Goal: Task Accomplishment & Management: Complete application form

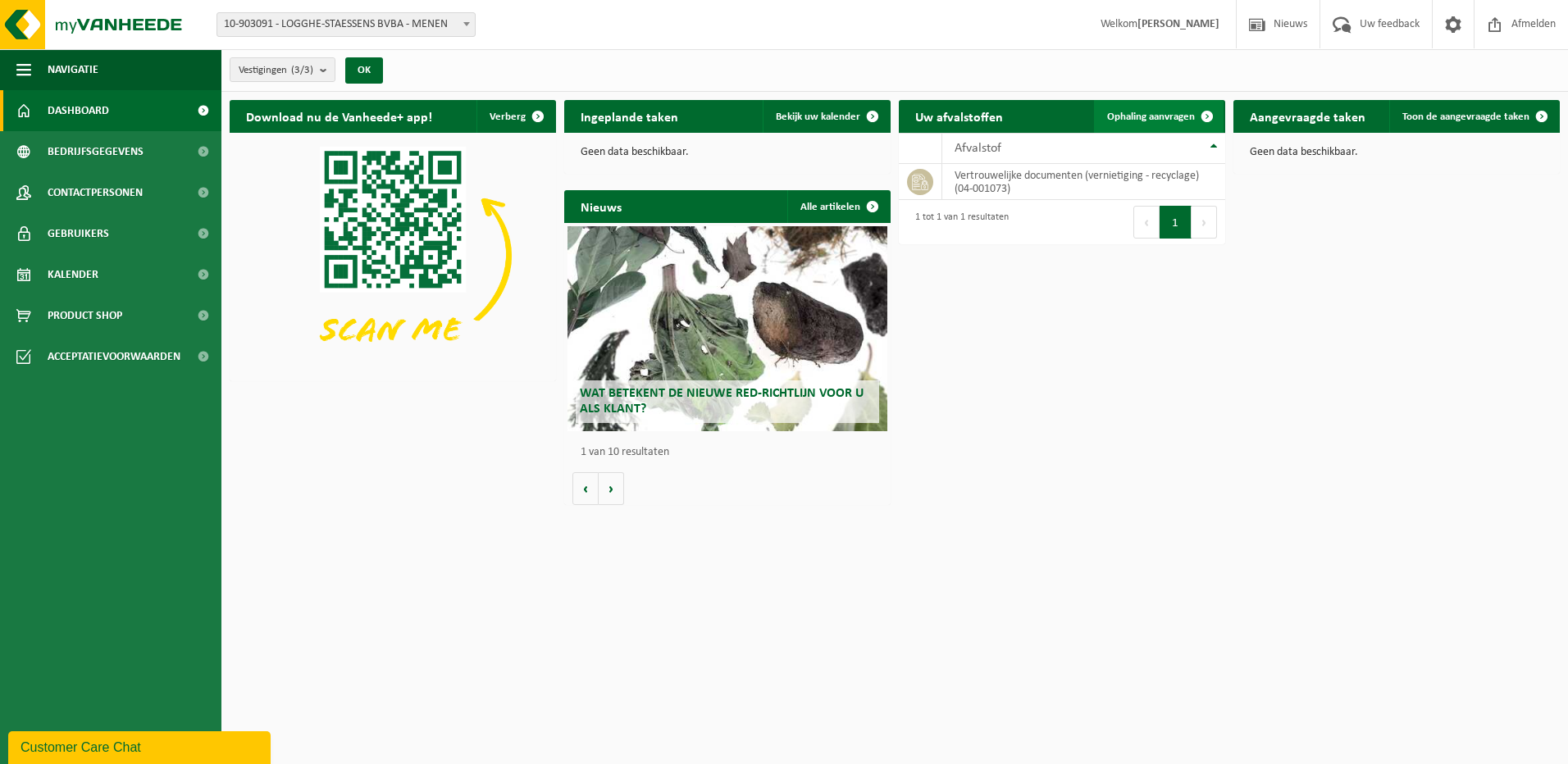
click at [1165, 112] on span "Ophaling aanvragen" at bounding box center [1151, 117] width 88 height 11
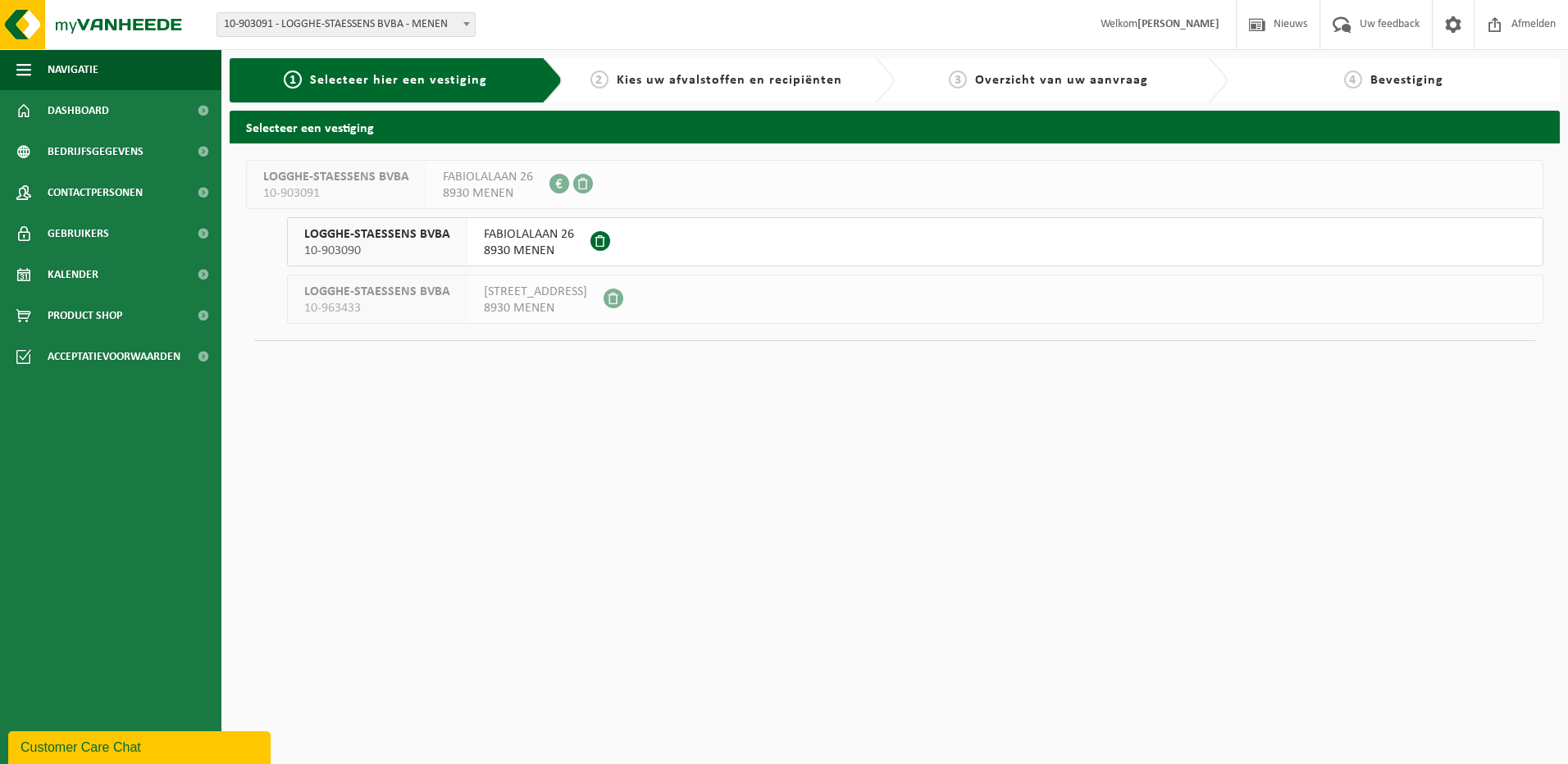
click at [362, 232] on span "LOGGHE-STAESSENS BVBA" at bounding box center [377, 234] width 146 height 16
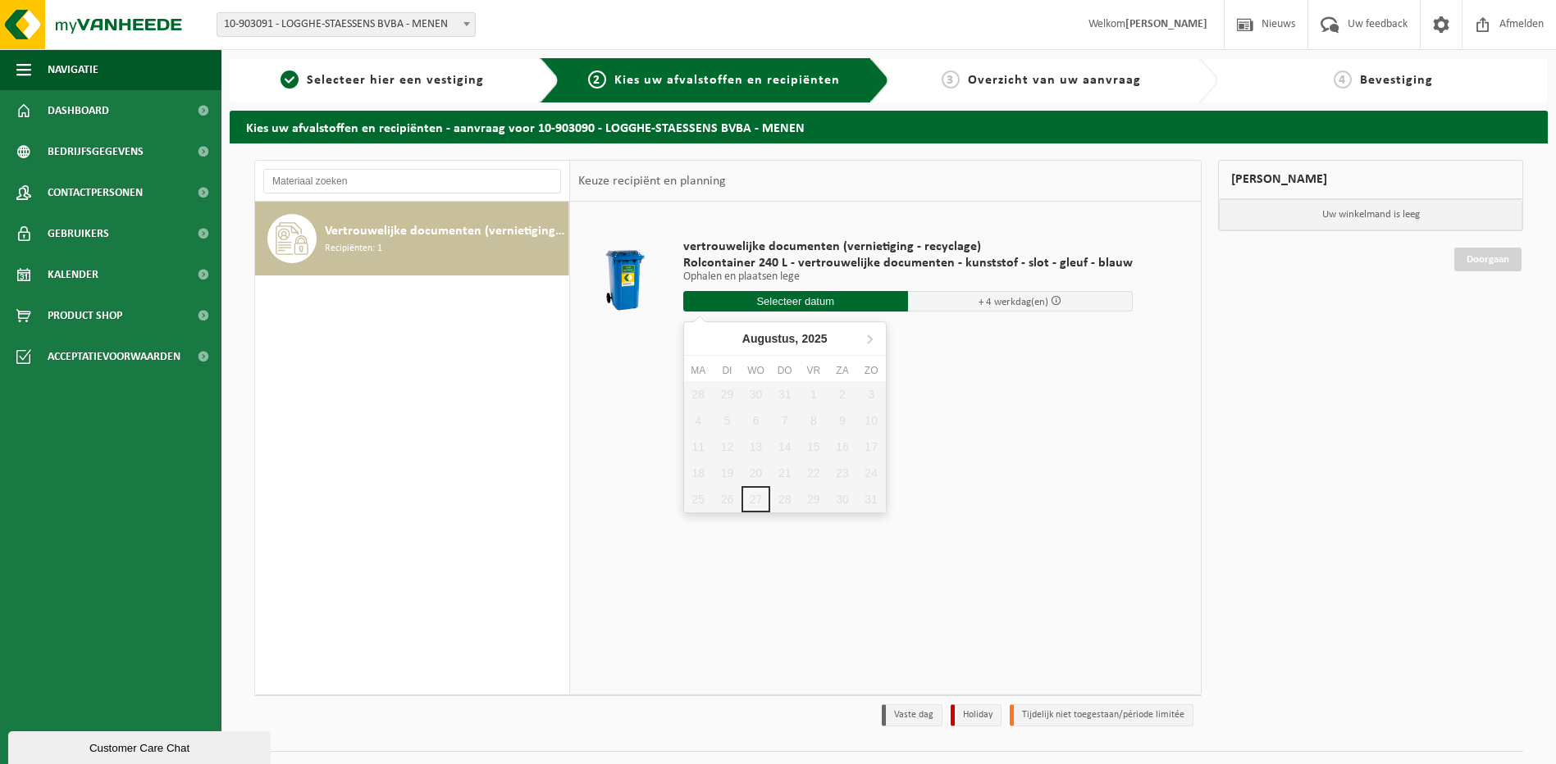
click at [857, 296] on input "text" at bounding box center [795, 301] width 225 height 21
click at [866, 339] on icon at bounding box center [869, 339] width 26 height 26
click at [730, 393] on div "2" at bounding box center [727, 394] width 29 height 26
type input "Van 2025-09-02"
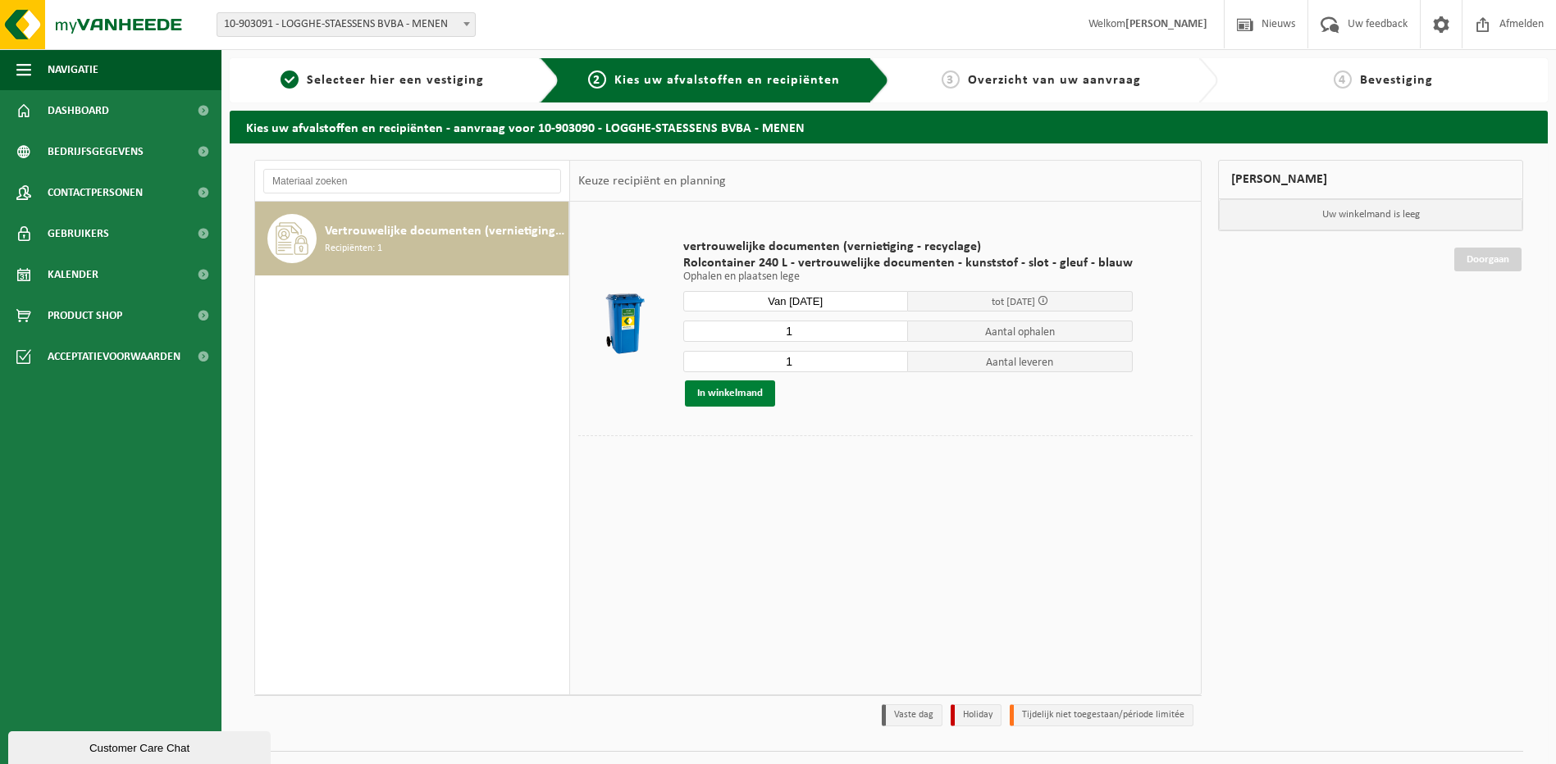
click at [753, 395] on button "In winkelmand" at bounding box center [730, 394] width 90 height 26
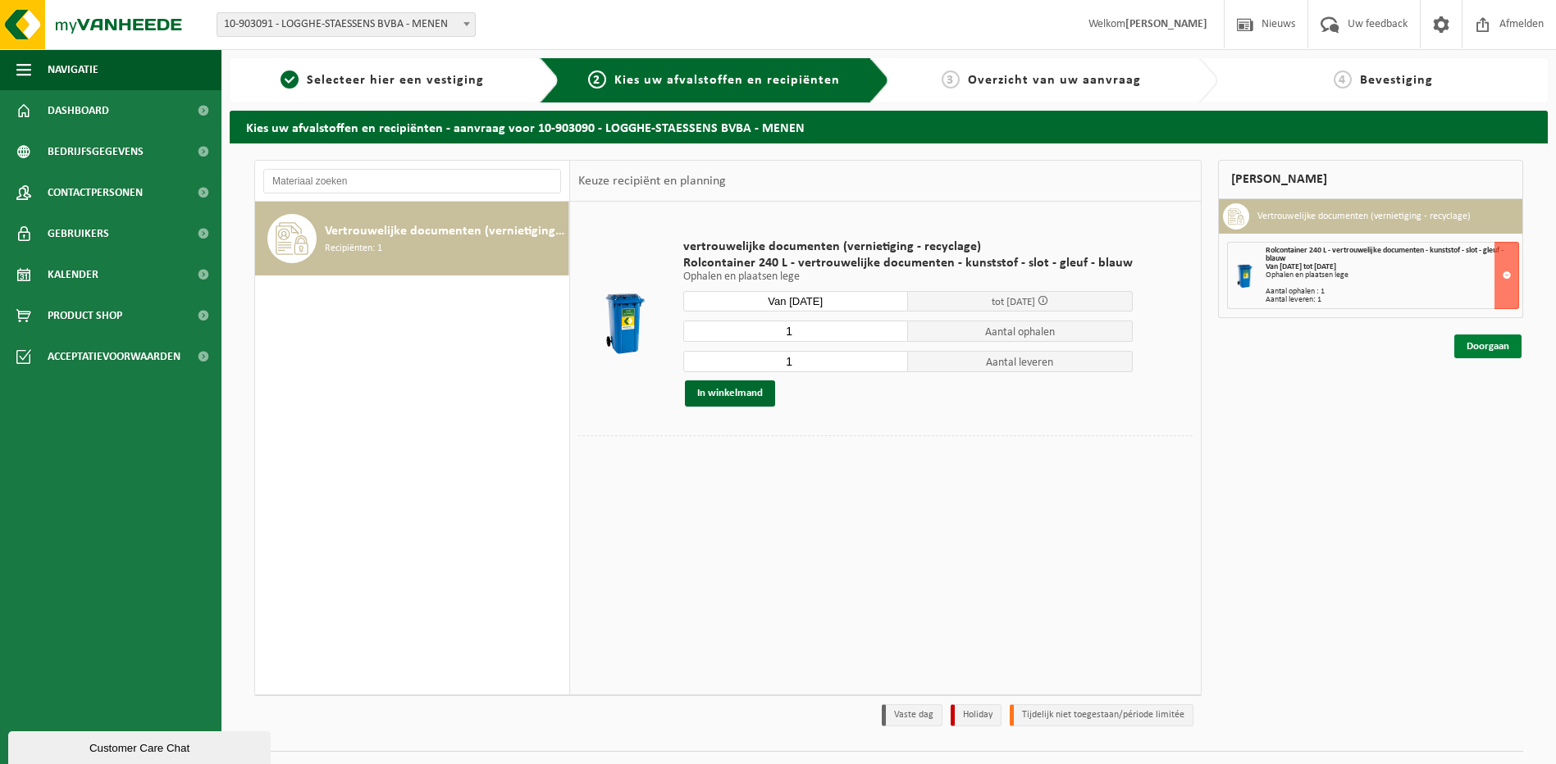
click at [1483, 343] on link "Doorgaan" at bounding box center [1487, 347] width 67 height 24
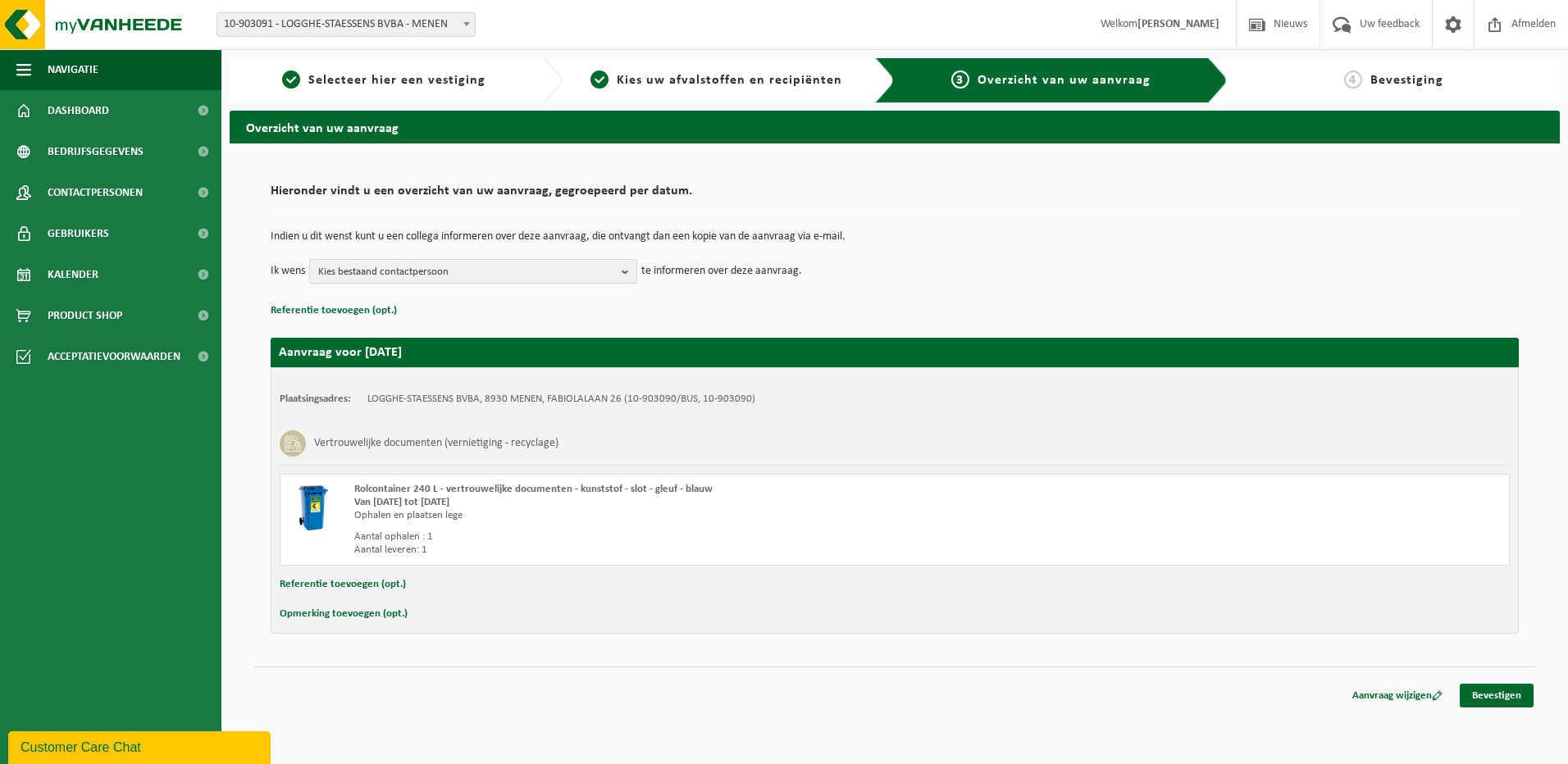
click at [625, 272] on b "button" at bounding box center [629, 271] width 15 height 23
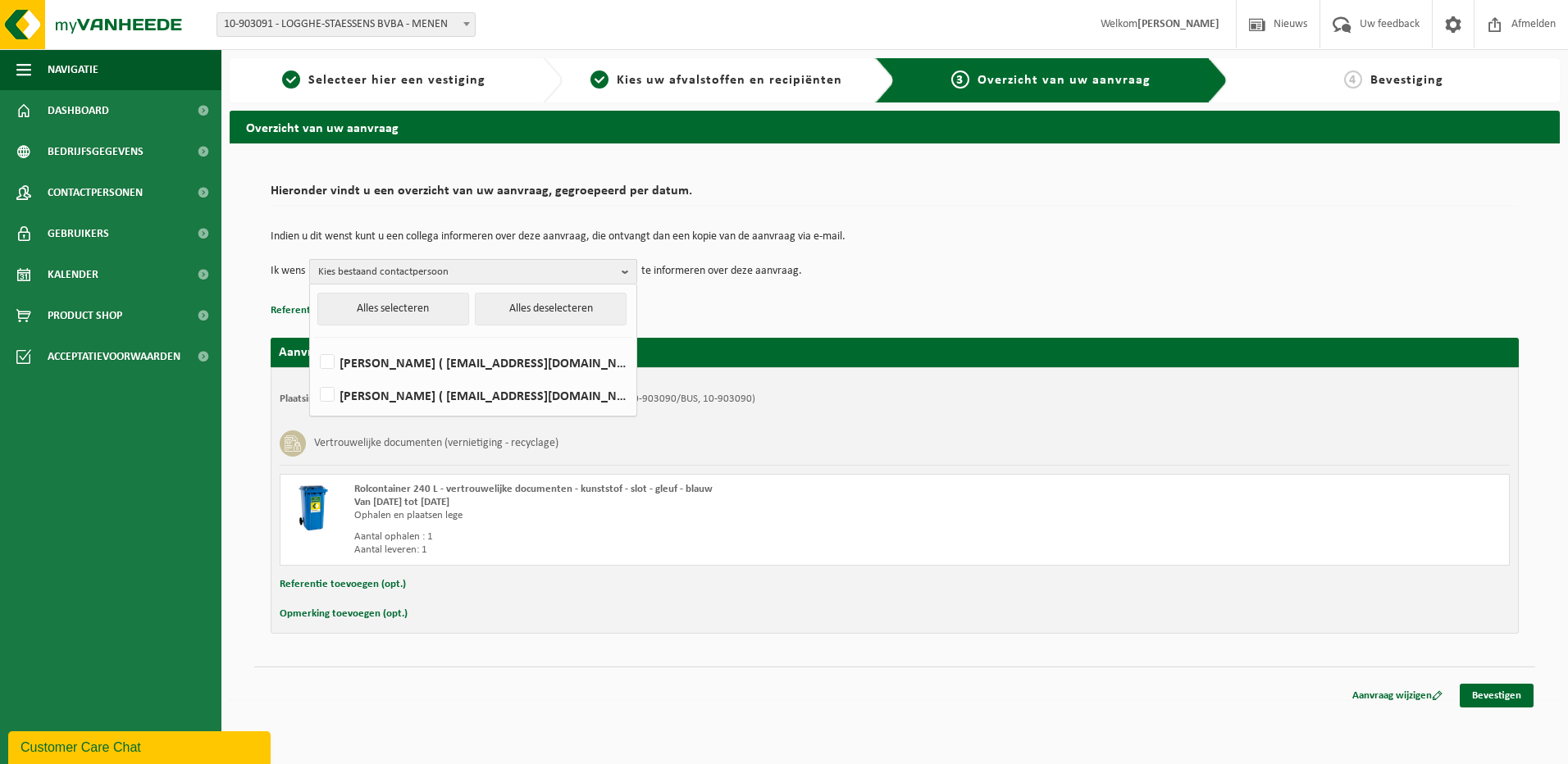
click at [625, 272] on b "button" at bounding box center [629, 272] width 15 height 24
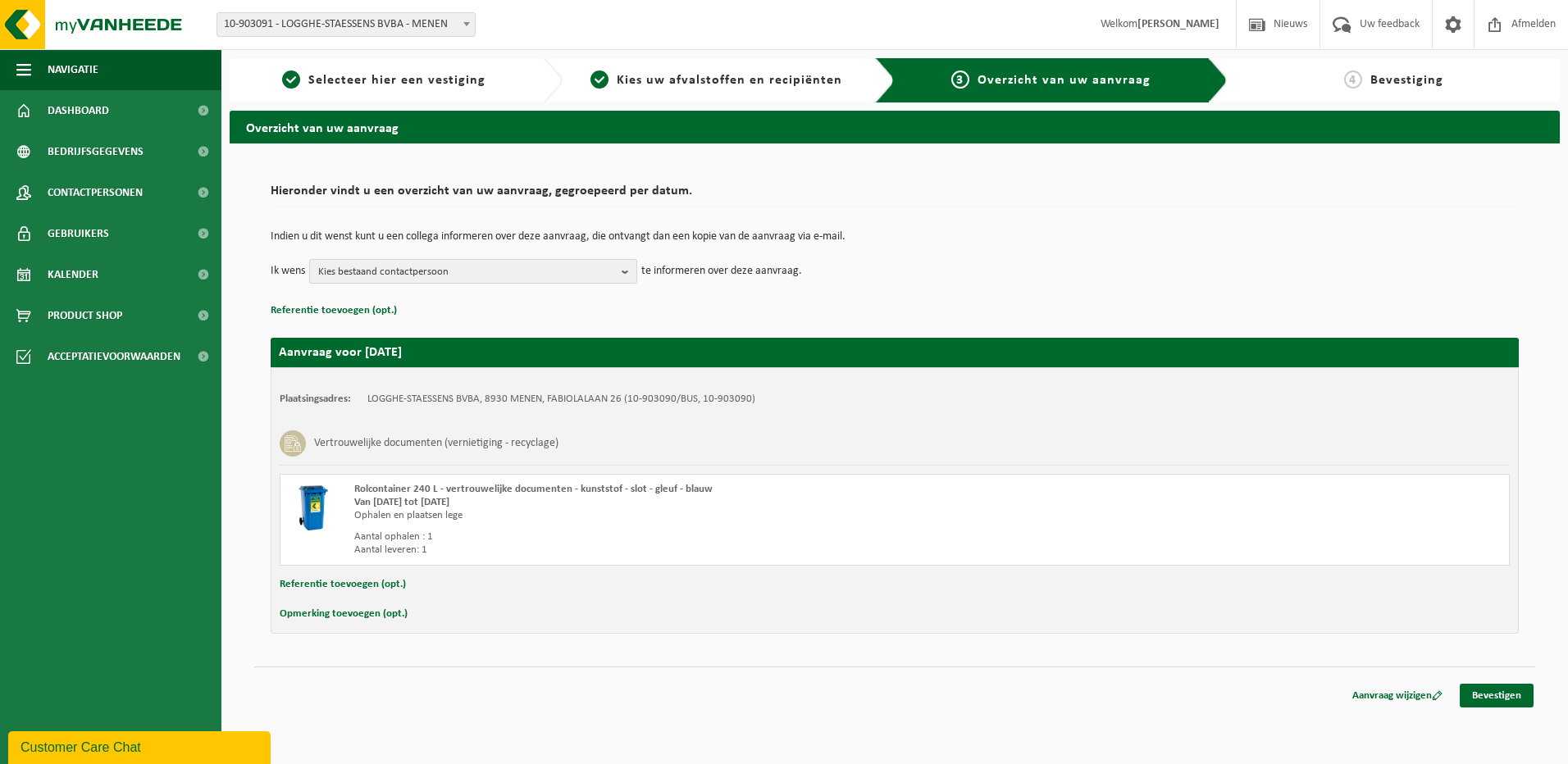
click at [627, 269] on b "button" at bounding box center [629, 271] width 15 height 23
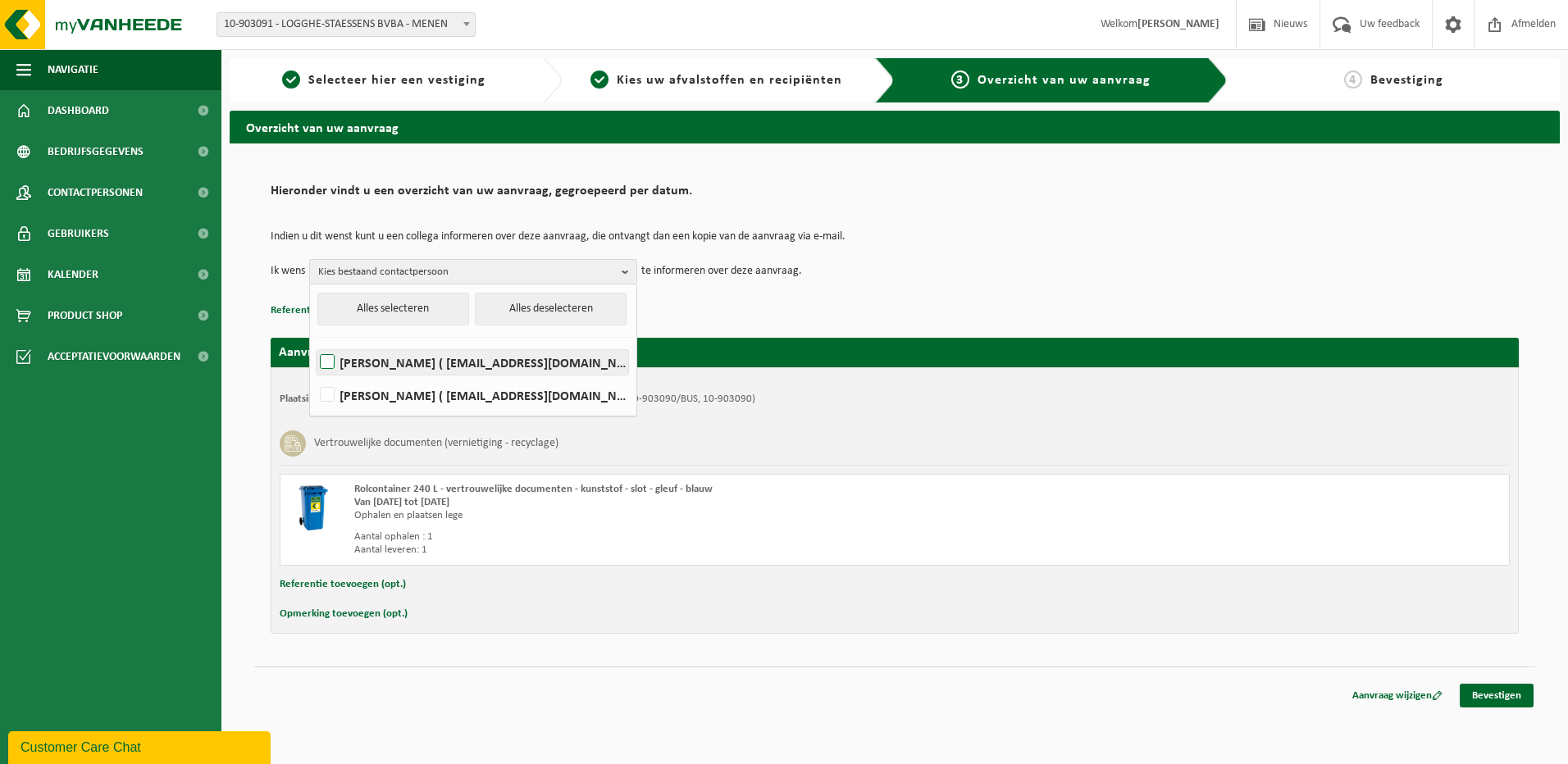
click at [407, 363] on label "FILIP LOGGHE ( filip.logghe@belnot.be )" at bounding box center [473, 362] width 312 height 25
click at [314, 342] on input "FILIP LOGGHE ( filip.logghe@belnot.be )" at bounding box center [313, 341] width 1 height 1
checkbox input "true"
click at [885, 295] on div "Indien u dit wenst kunt u een collega informeren over deze aanvraag, die ontvan…" at bounding box center [895, 257] width 1248 height 85
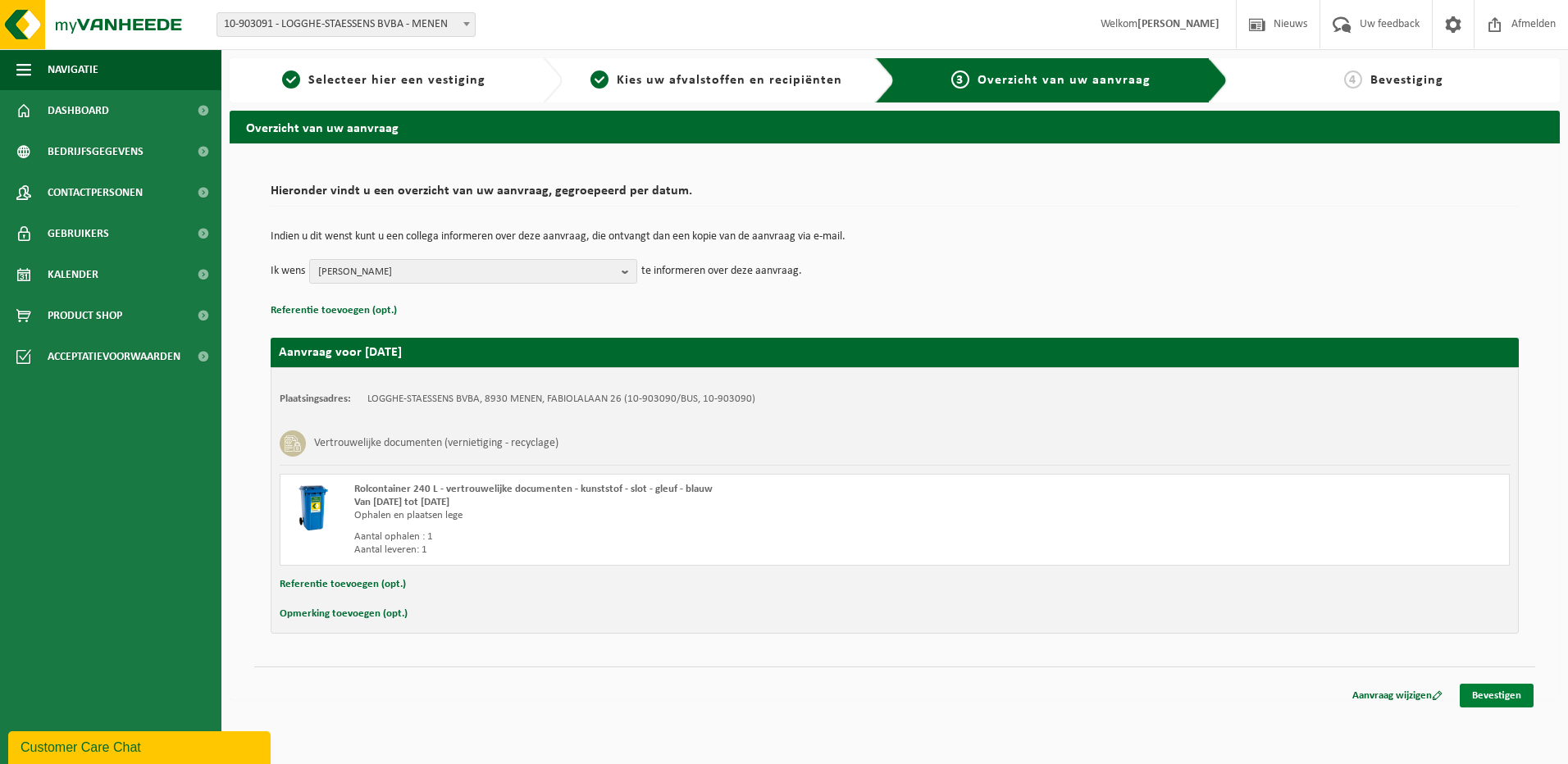
click at [1519, 694] on link "Bevestigen" at bounding box center [1497, 696] width 74 height 24
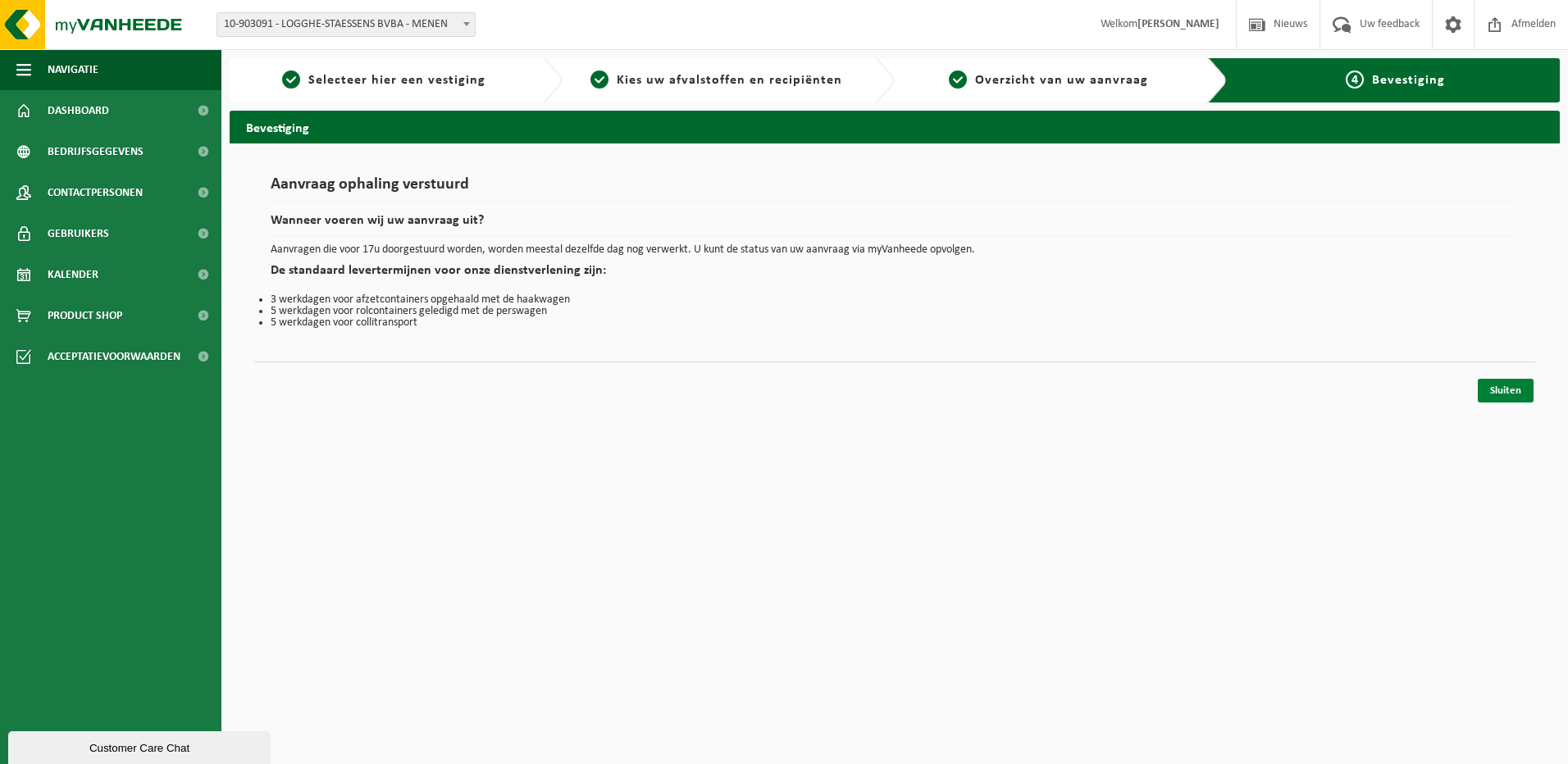
click at [1497, 388] on link "Sluiten" at bounding box center [1506, 391] width 56 height 24
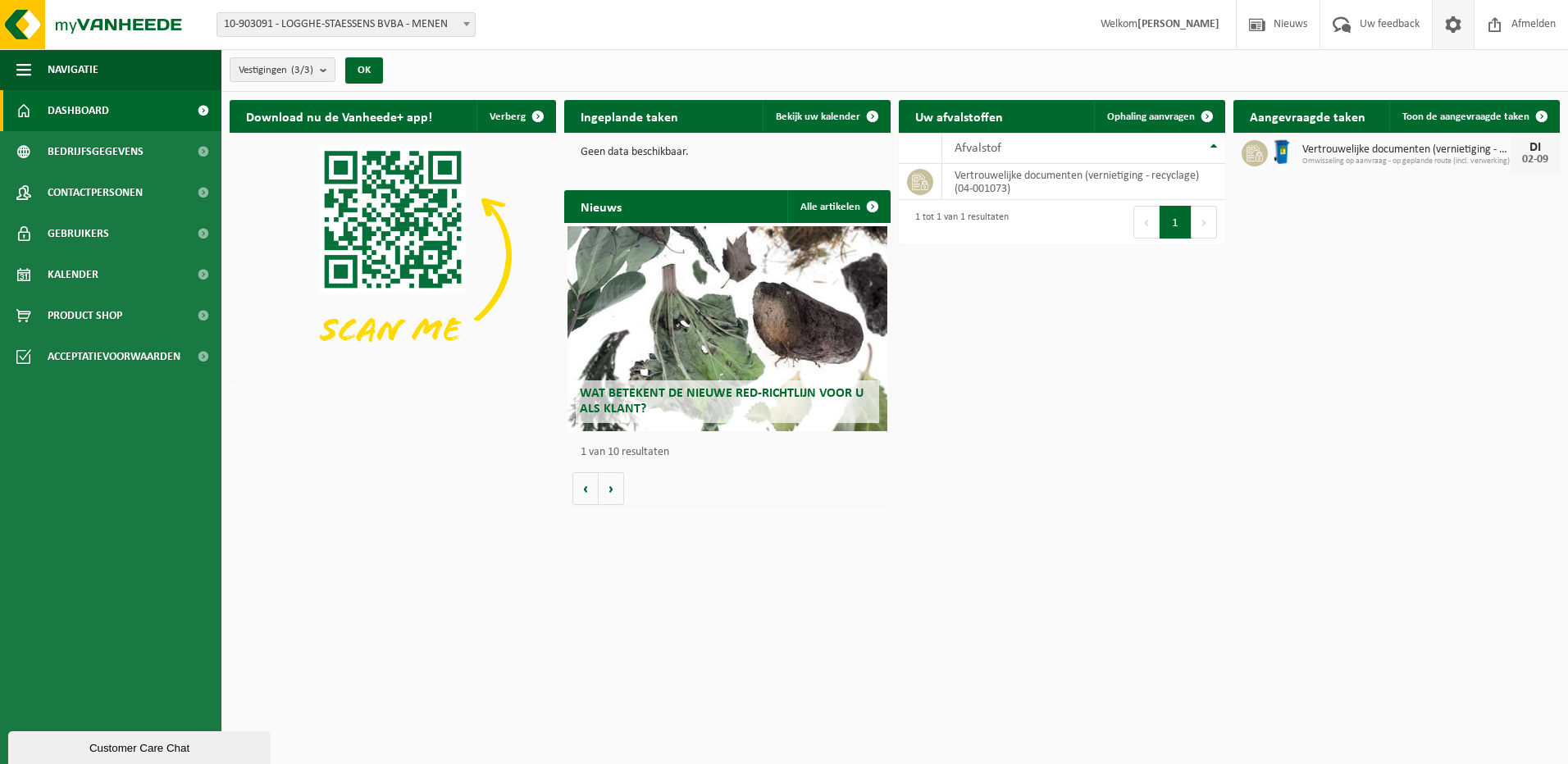
click at [1451, 29] on span at bounding box center [1453, 24] width 25 height 48
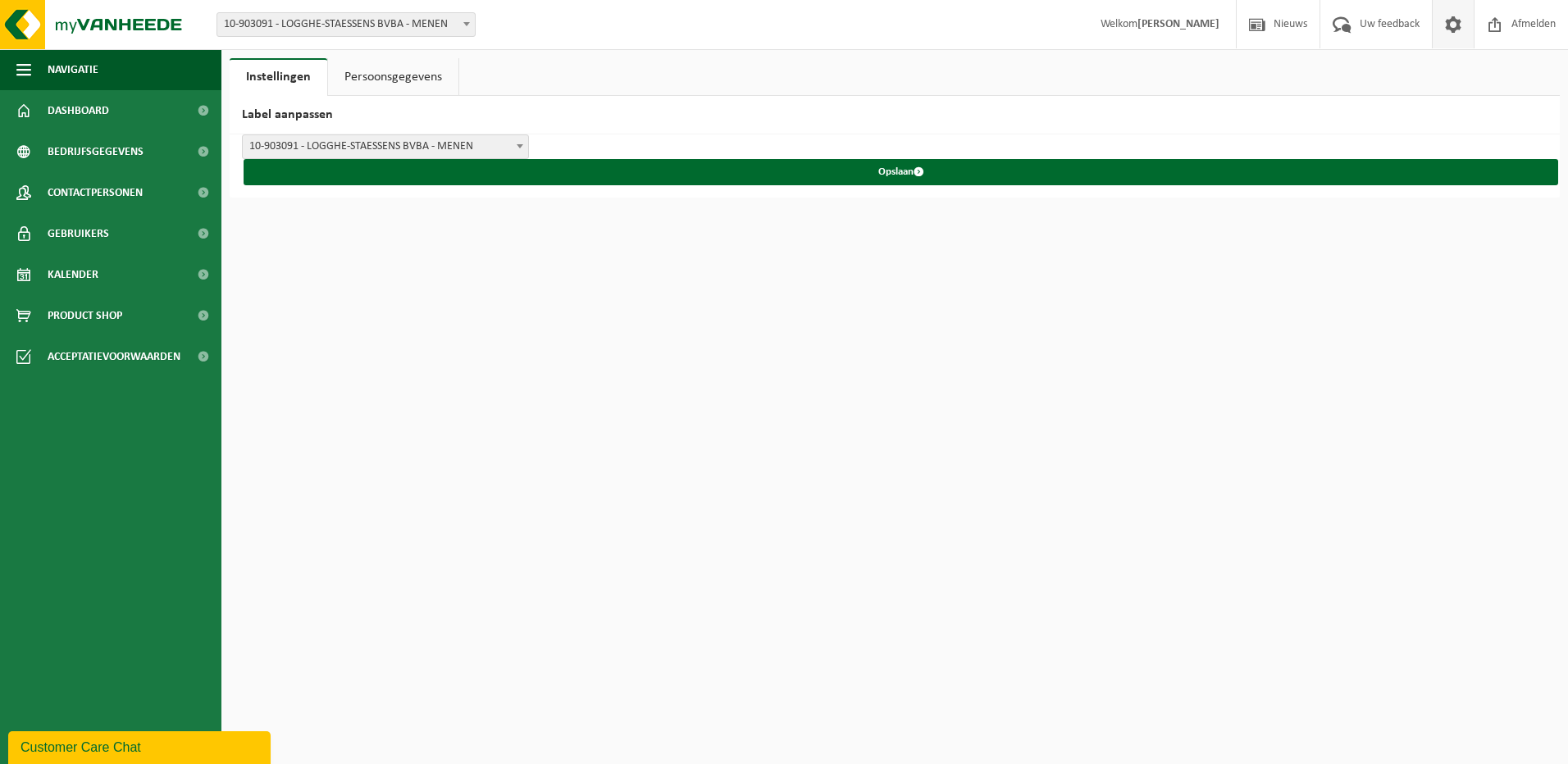
click at [417, 80] on link "Persoonsgegevens" at bounding box center [393, 77] width 130 height 38
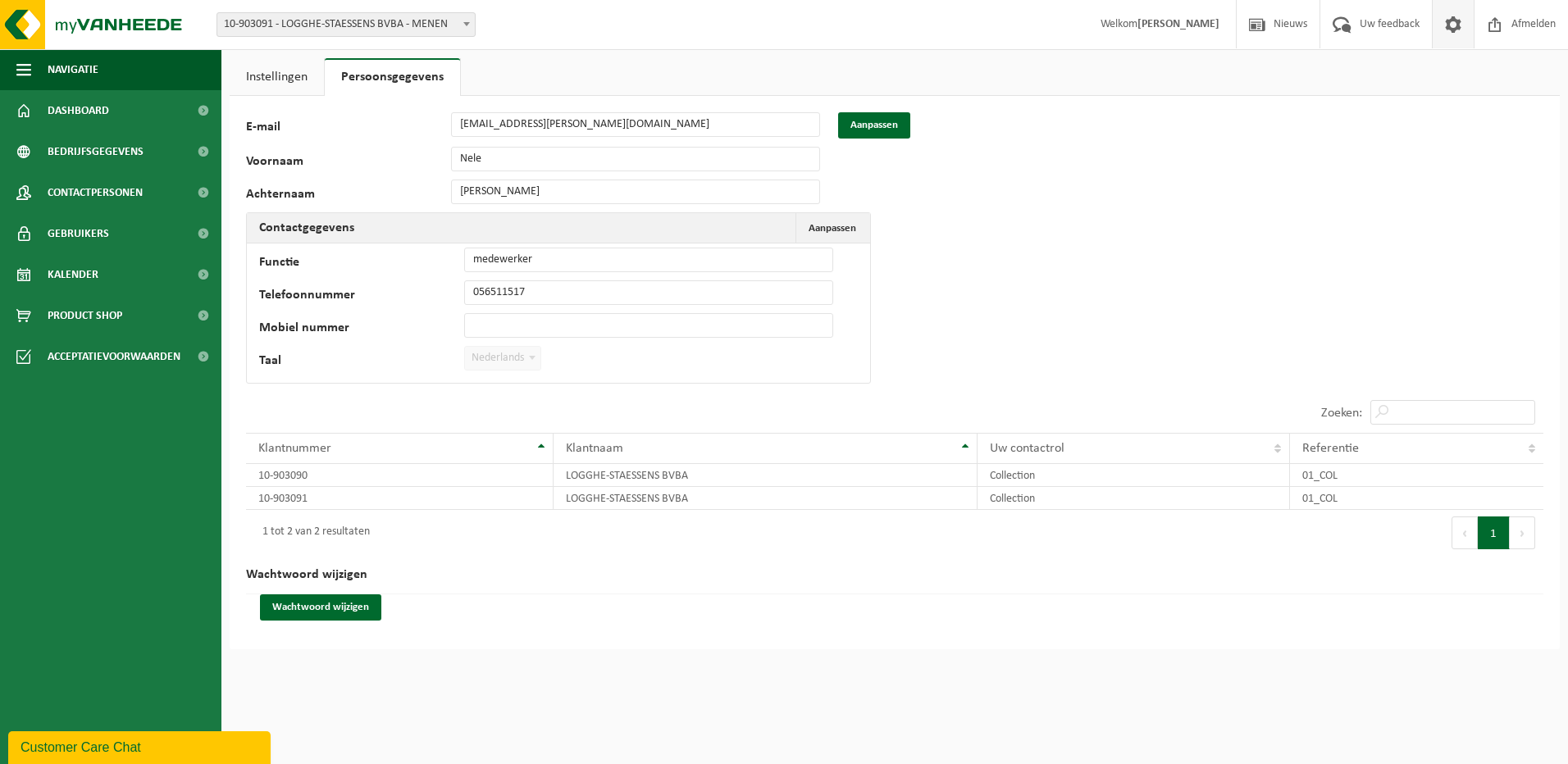
click at [273, 79] on link "Instellingen" at bounding box center [277, 77] width 94 height 38
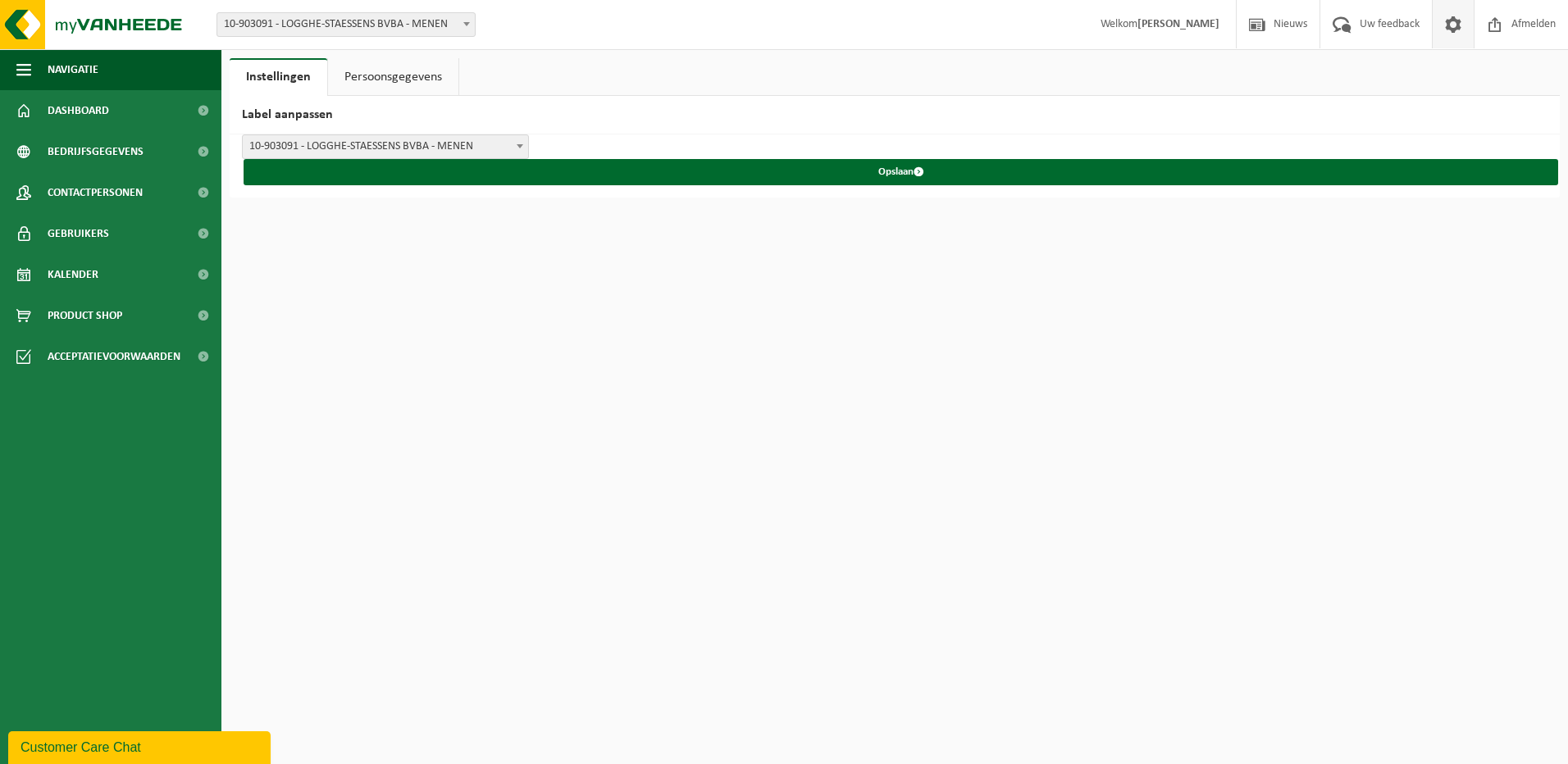
click at [516, 143] on span at bounding box center [520, 145] width 16 height 21
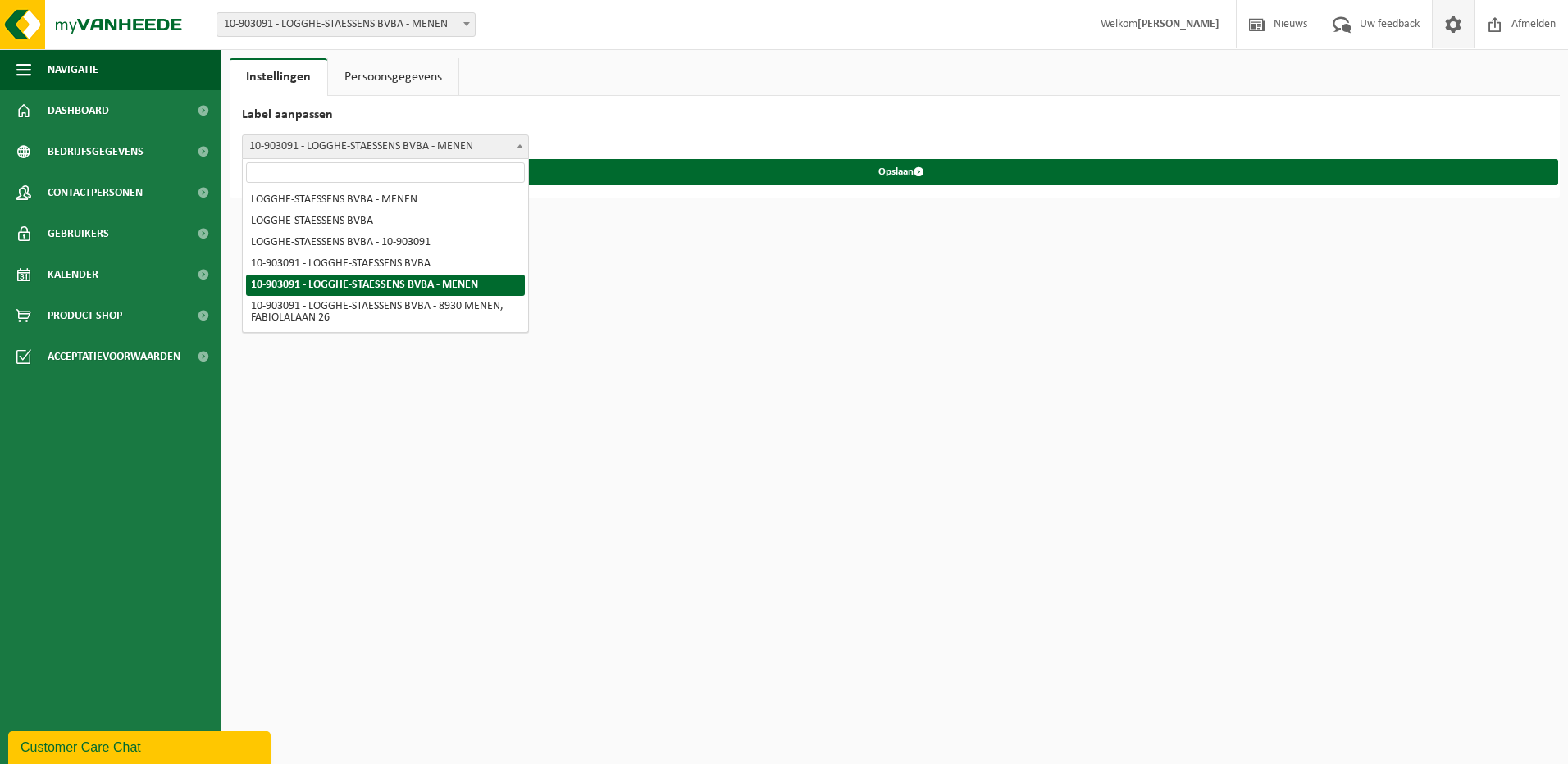
click at [668, 113] on h2 "Label aanpassen" at bounding box center [895, 115] width 1330 height 39
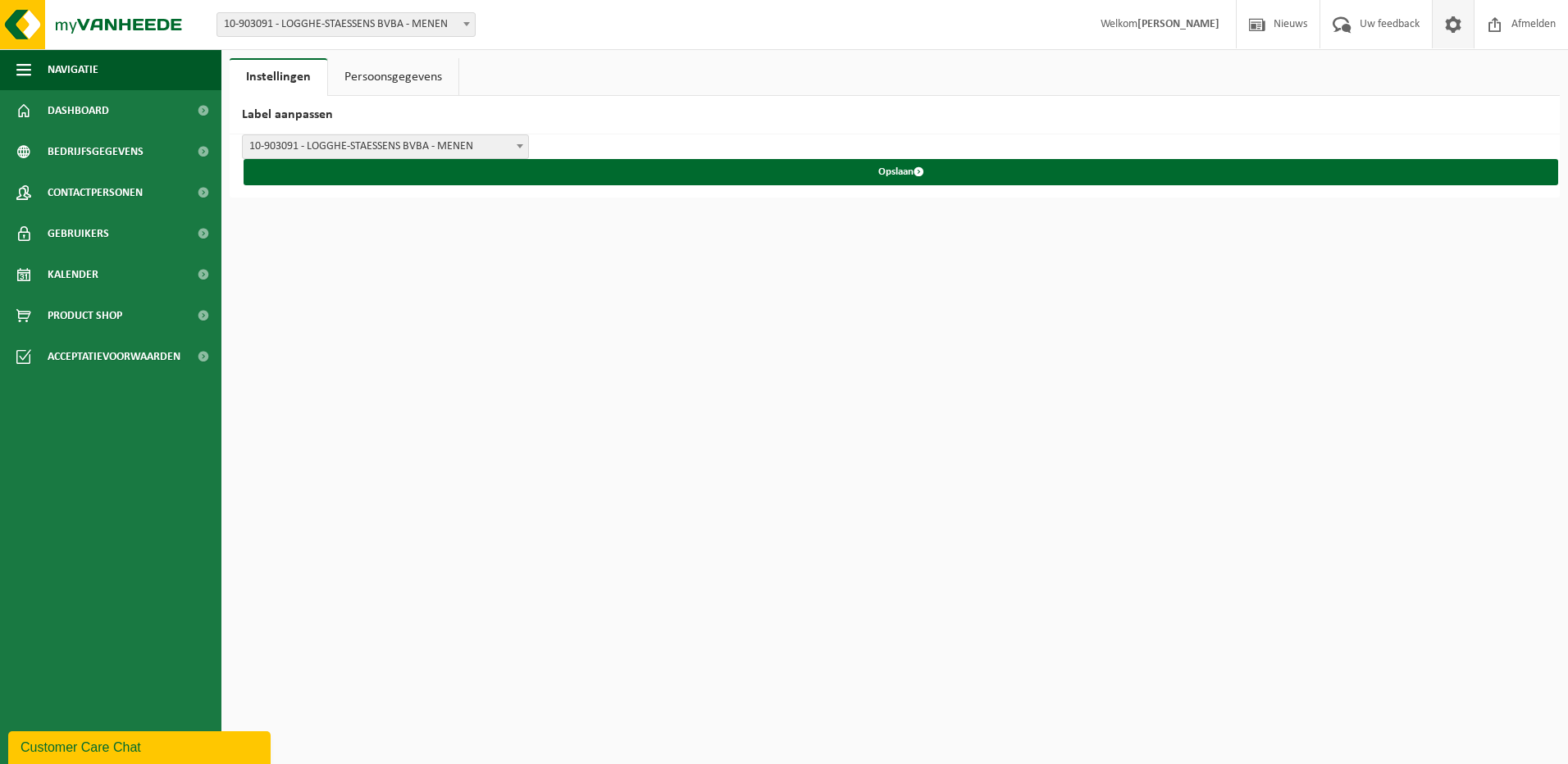
click at [470, 22] on span at bounding box center [466, 23] width 16 height 21
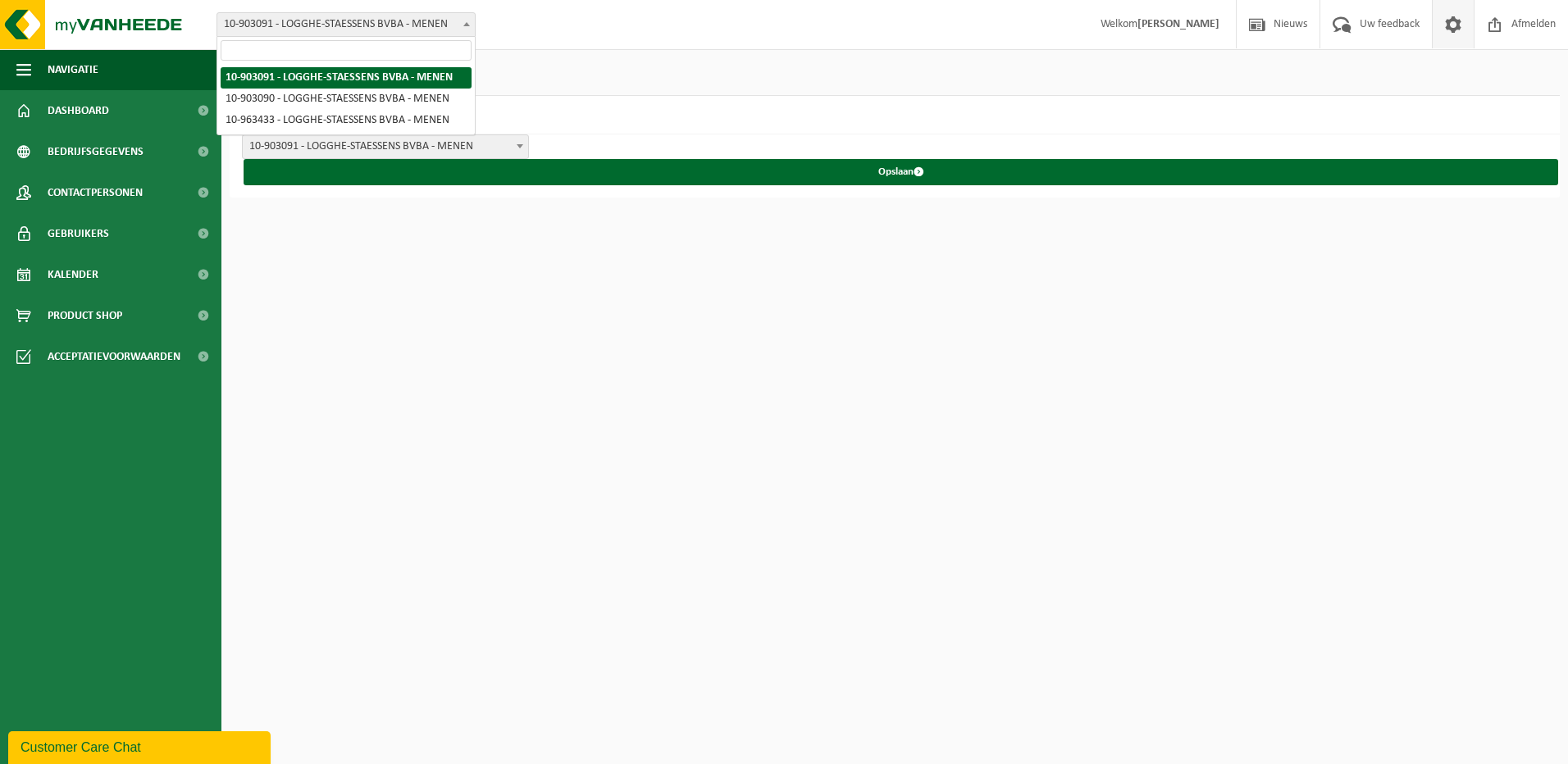
click at [470, 22] on span at bounding box center [466, 23] width 16 height 21
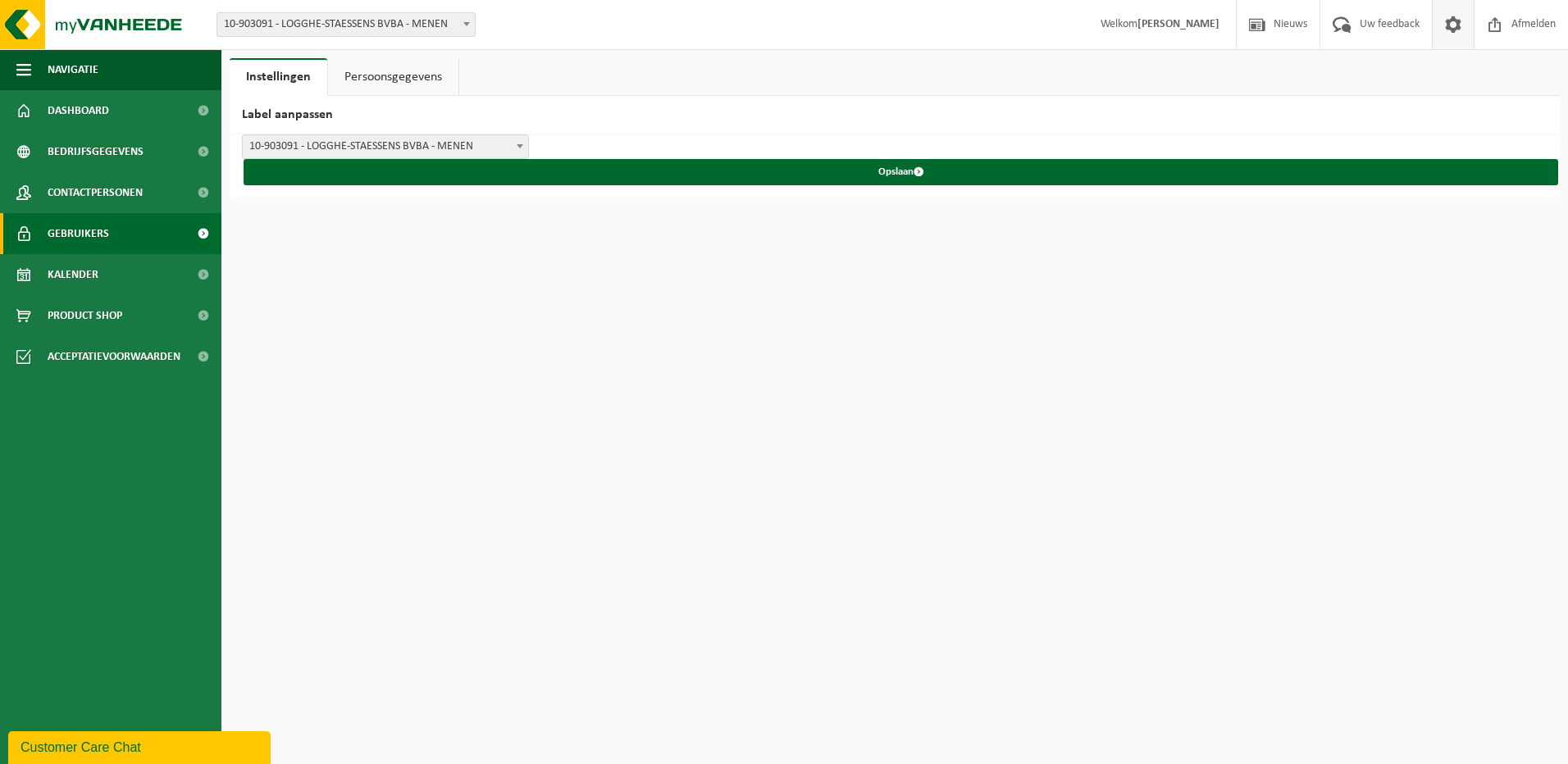
click at [75, 227] on span "Gebruikers" at bounding box center [79, 233] width 62 height 41
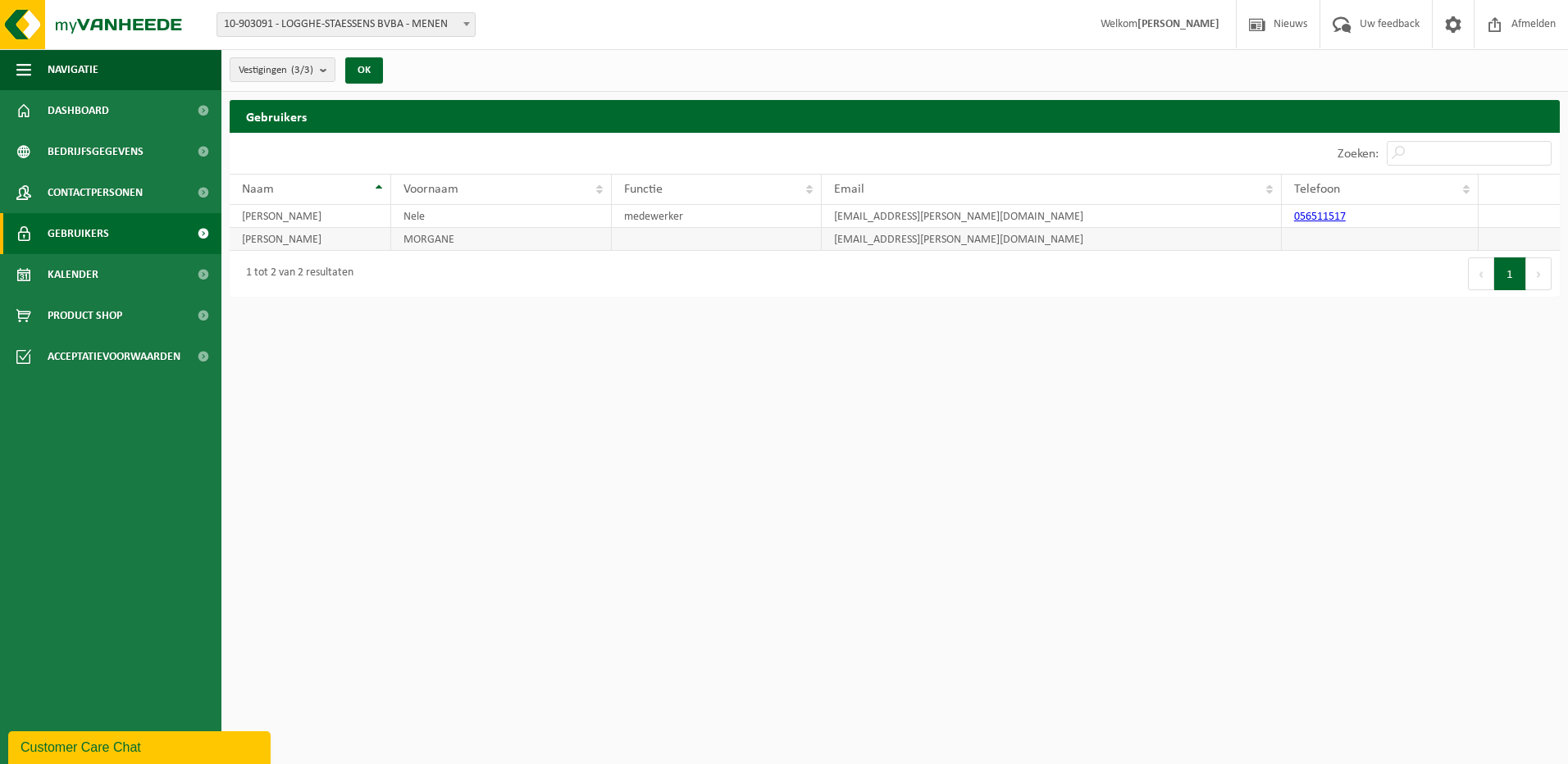
click at [263, 242] on td "[PERSON_NAME]" at bounding box center [311, 239] width 162 height 23
click at [1452, 20] on span at bounding box center [1453, 24] width 25 height 48
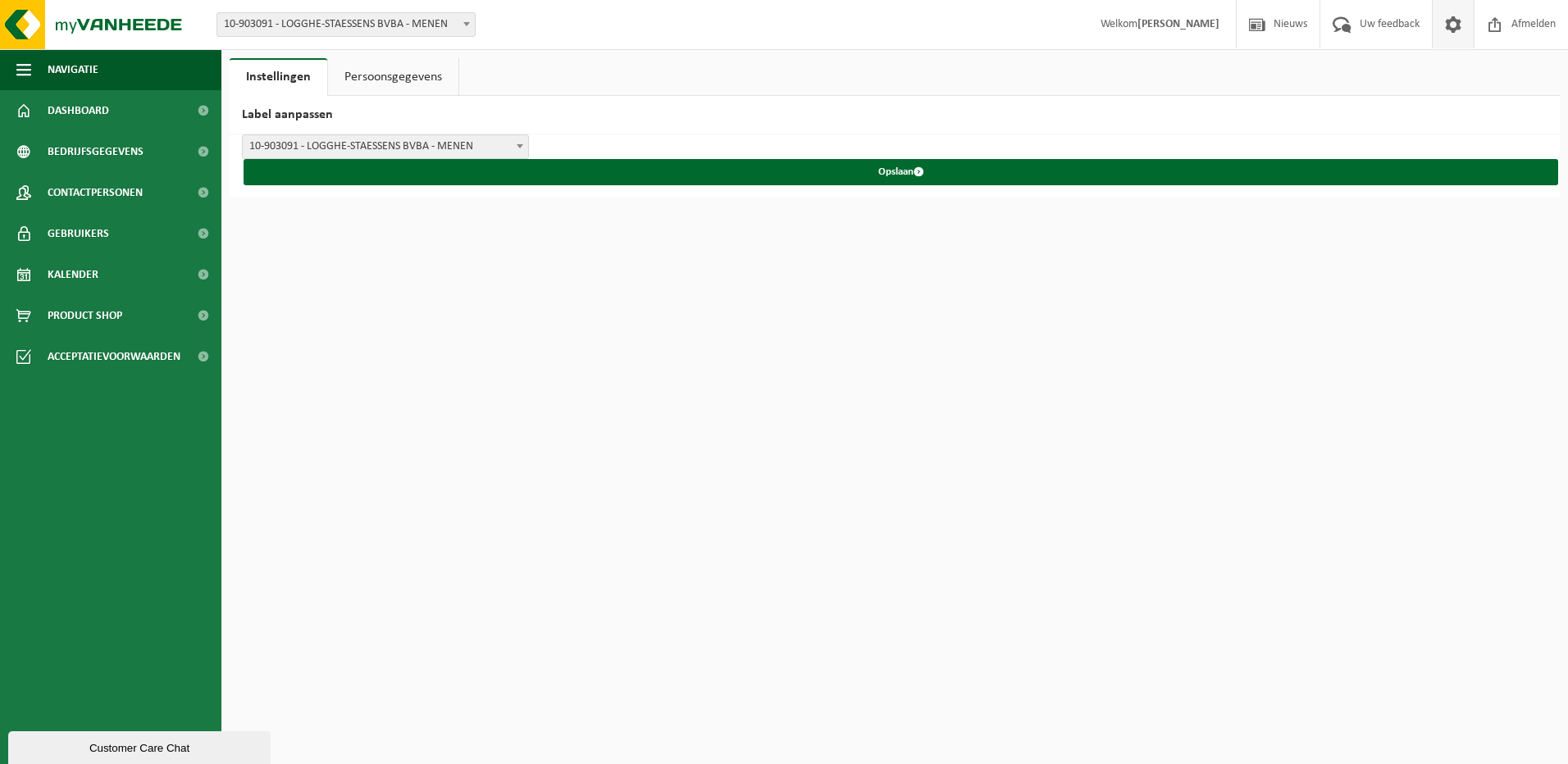
click at [511, 144] on span "10-903091 - LOGGHE-STAESSENS BVBA - MENEN" at bounding box center [385, 146] width 285 height 23
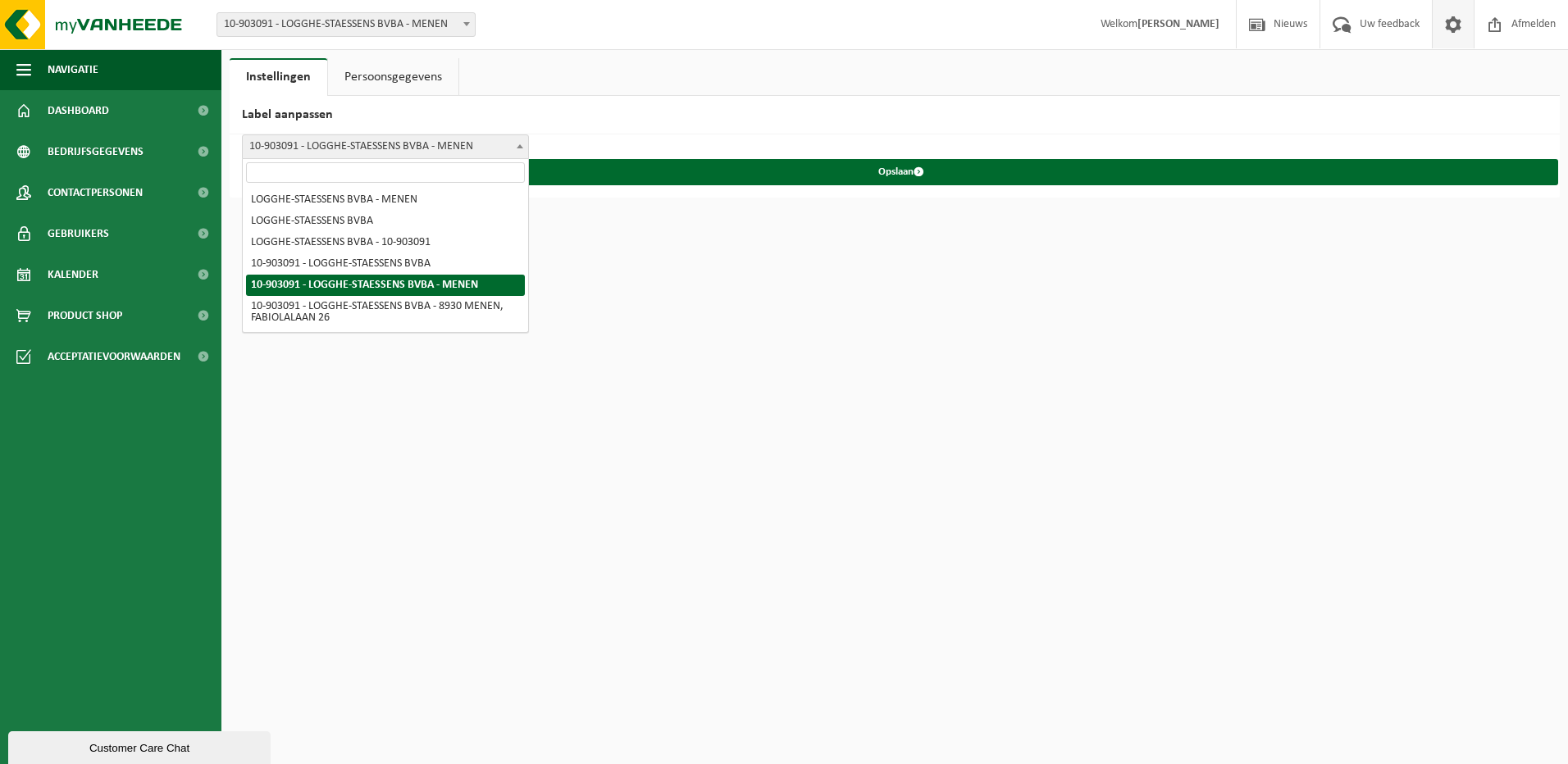
click at [513, 144] on span at bounding box center [520, 145] width 16 height 21
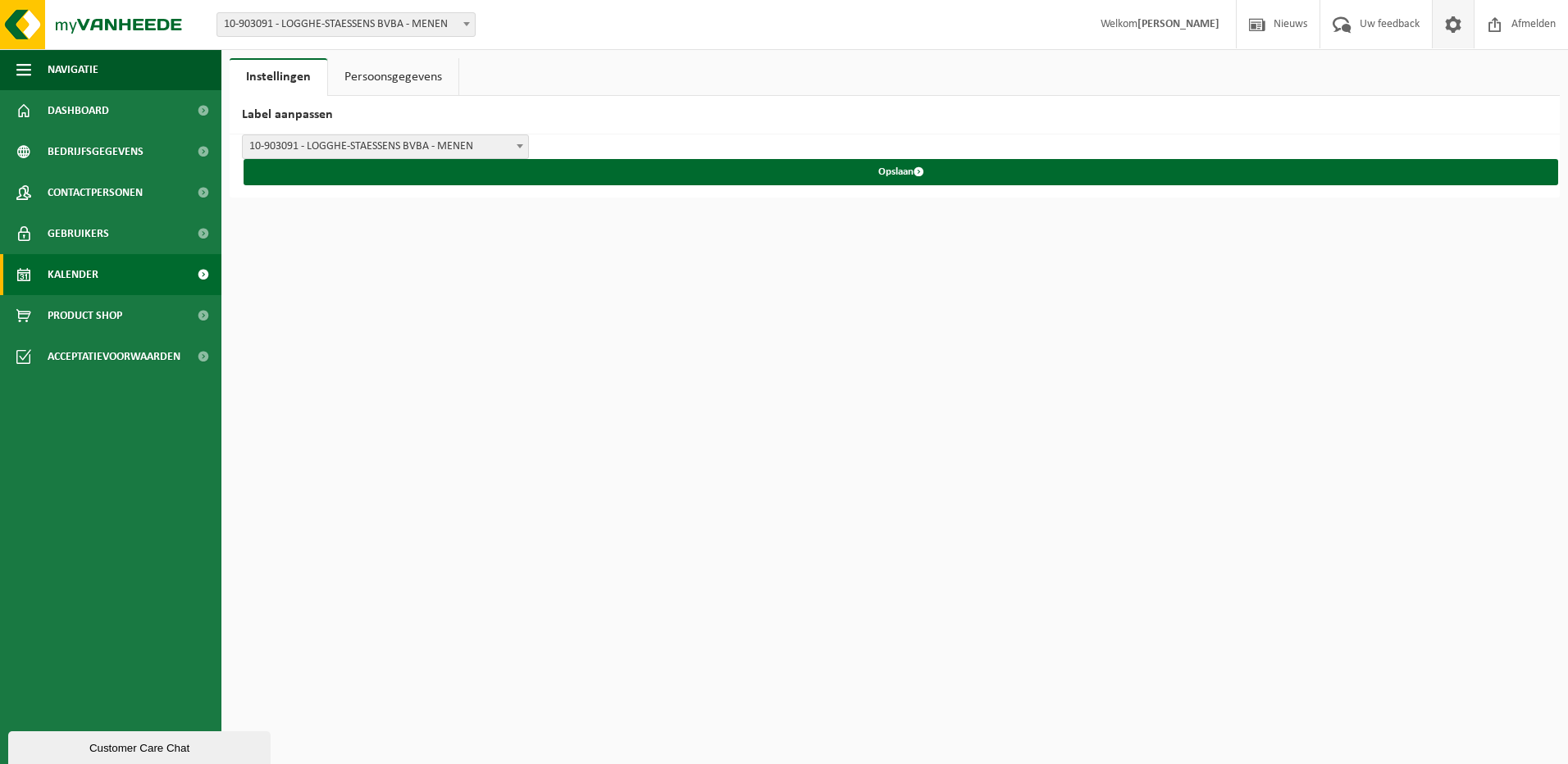
click at [89, 276] on span "Kalender" at bounding box center [73, 274] width 51 height 41
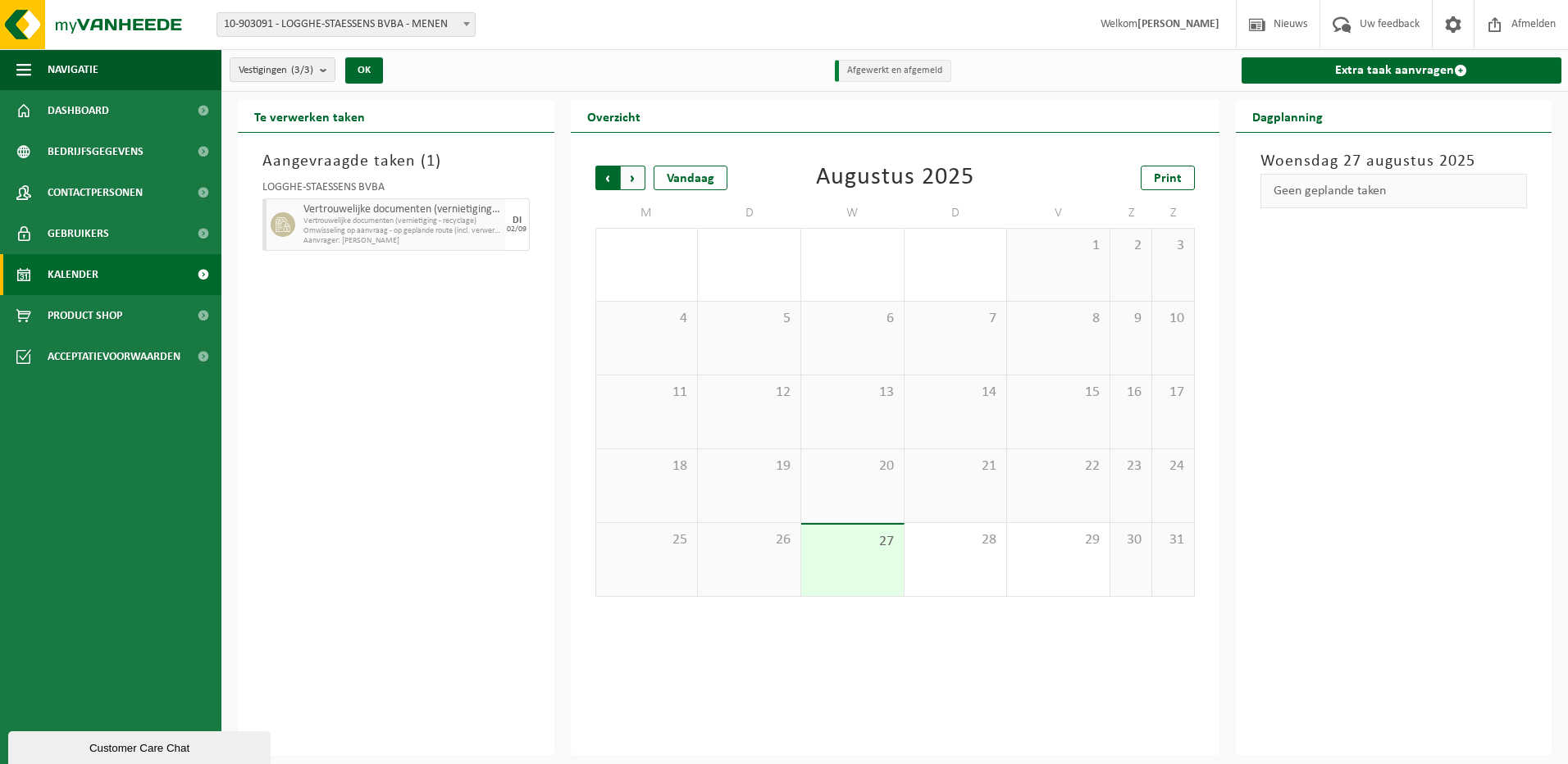
click at [629, 180] on span "Volgende" at bounding box center [633, 178] width 25 height 25
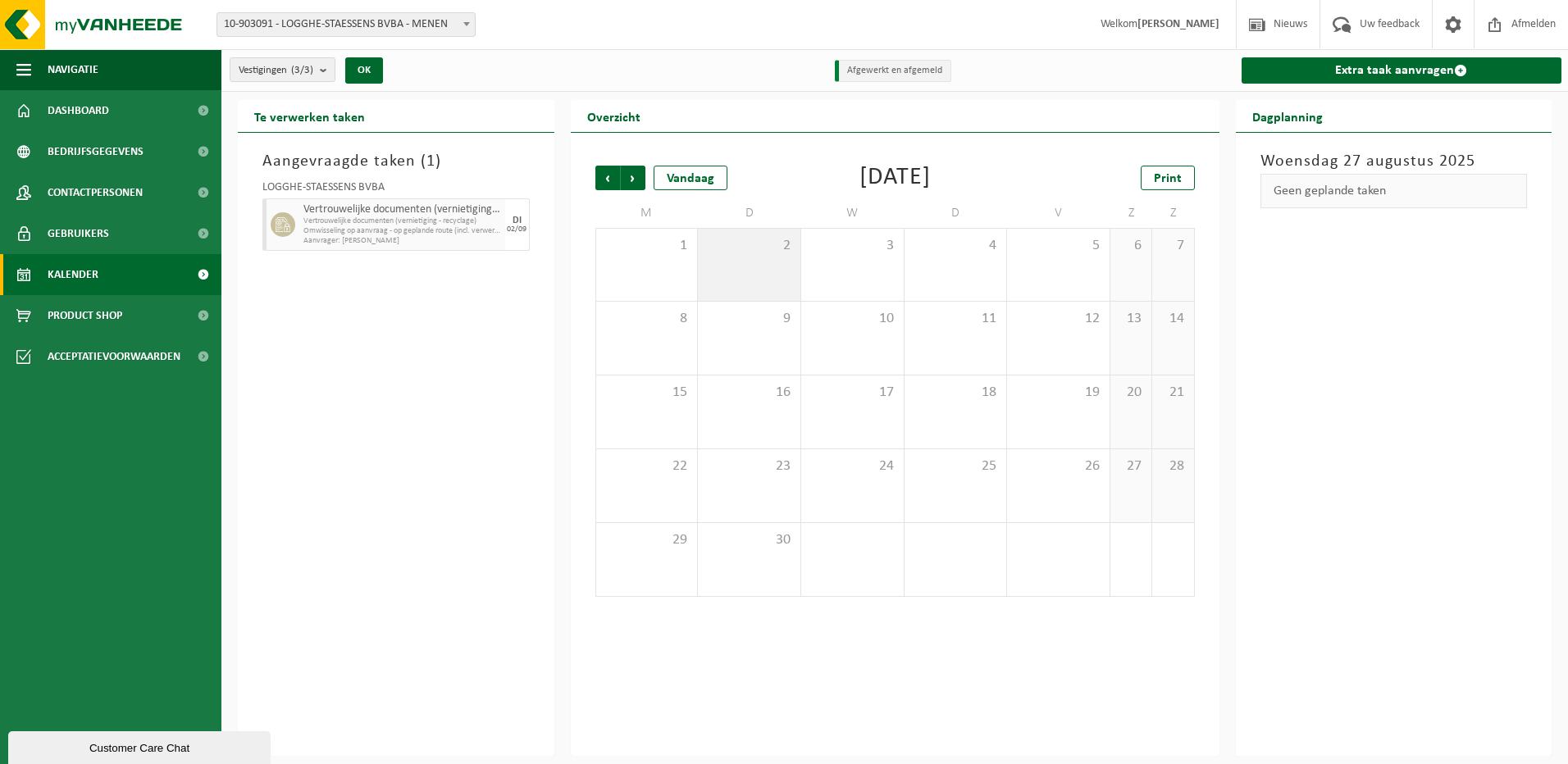
click at [777, 253] on span "2" at bounding box center [749, 246] width 86 height 18
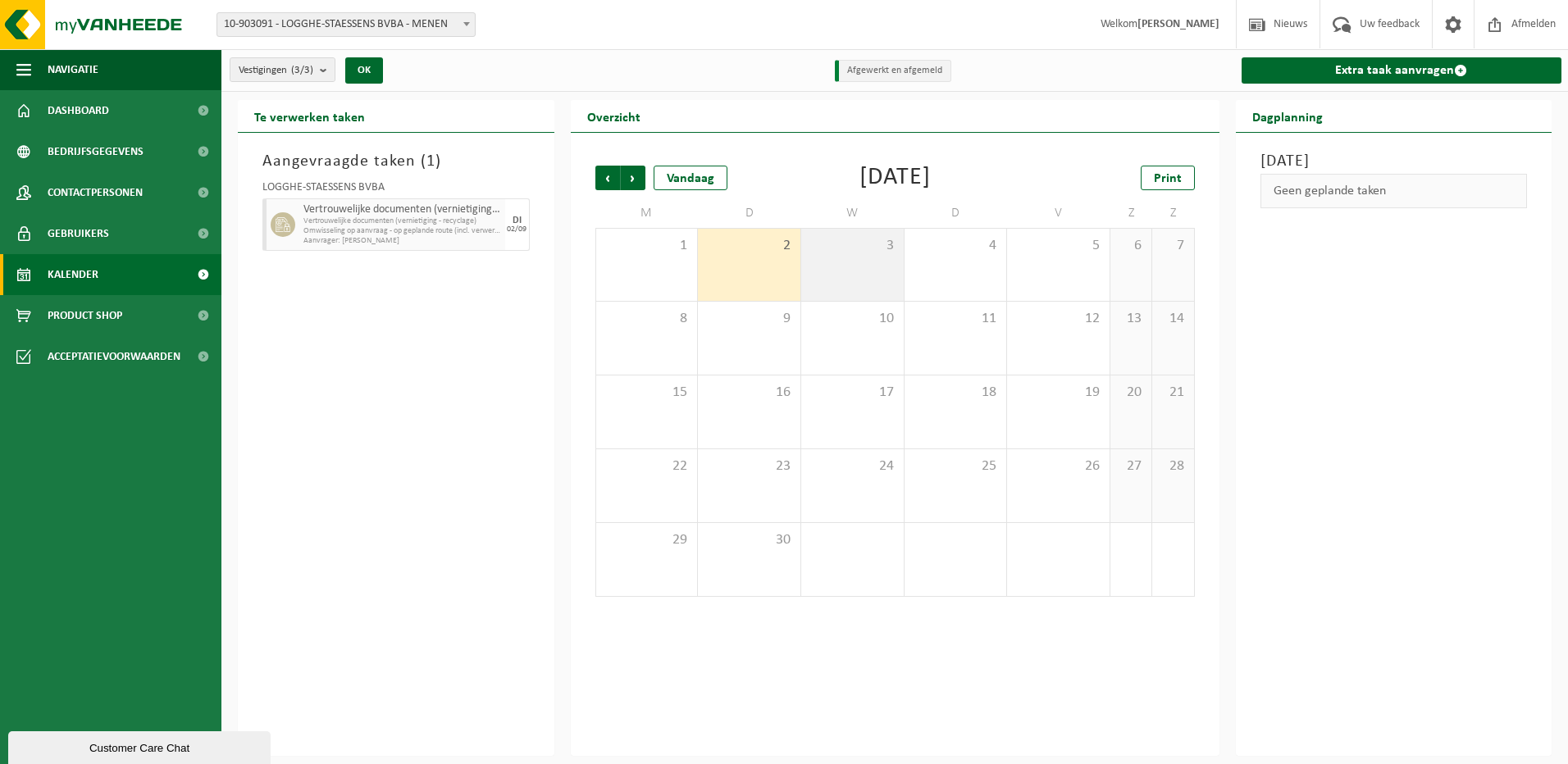
click at [888, 252] on span "3" at bounding box center [852, 246] width 86 height 18
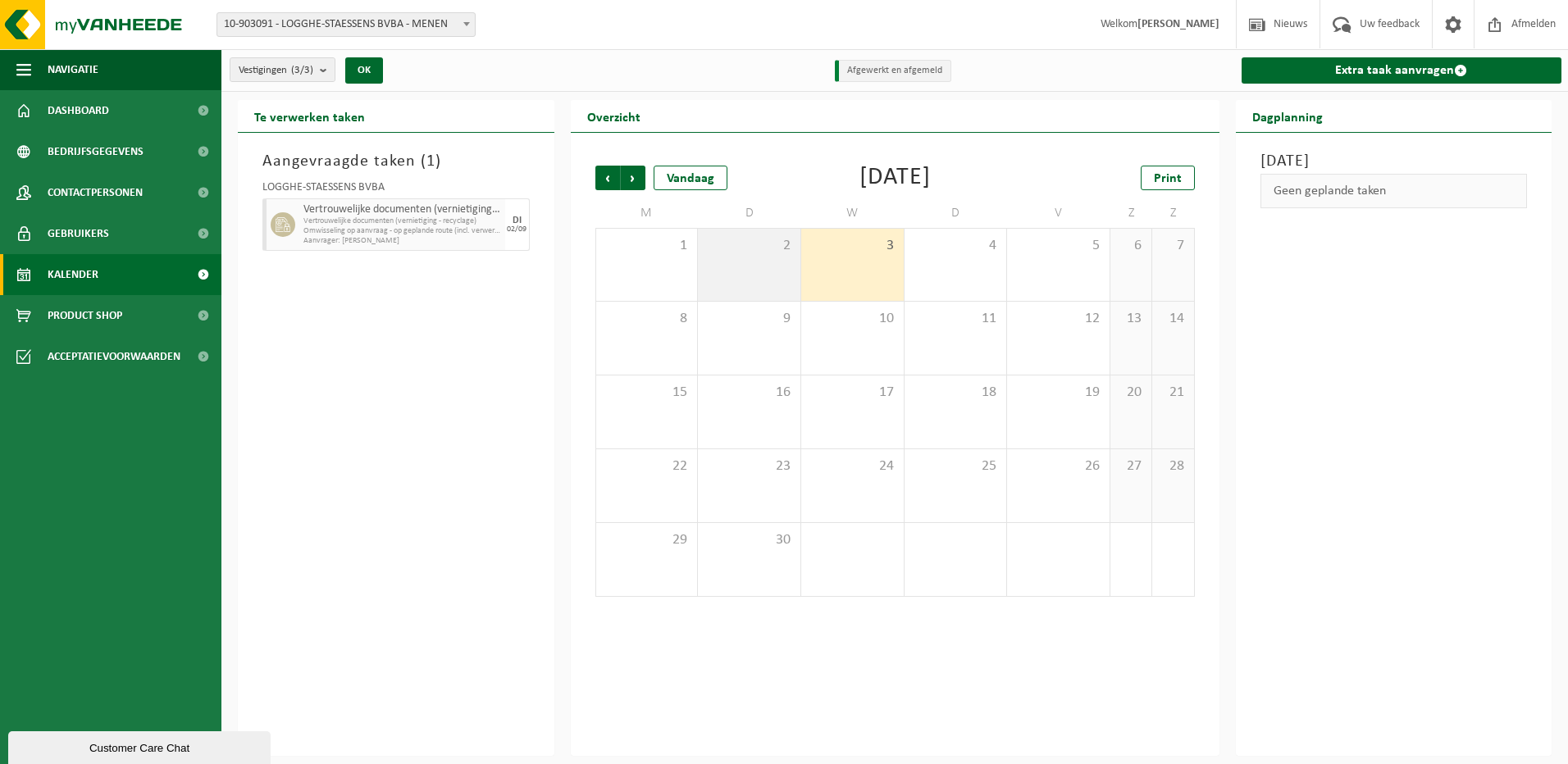
click at [760, 254] on div "2" at bounding box center [749, 265] width 103 height 72
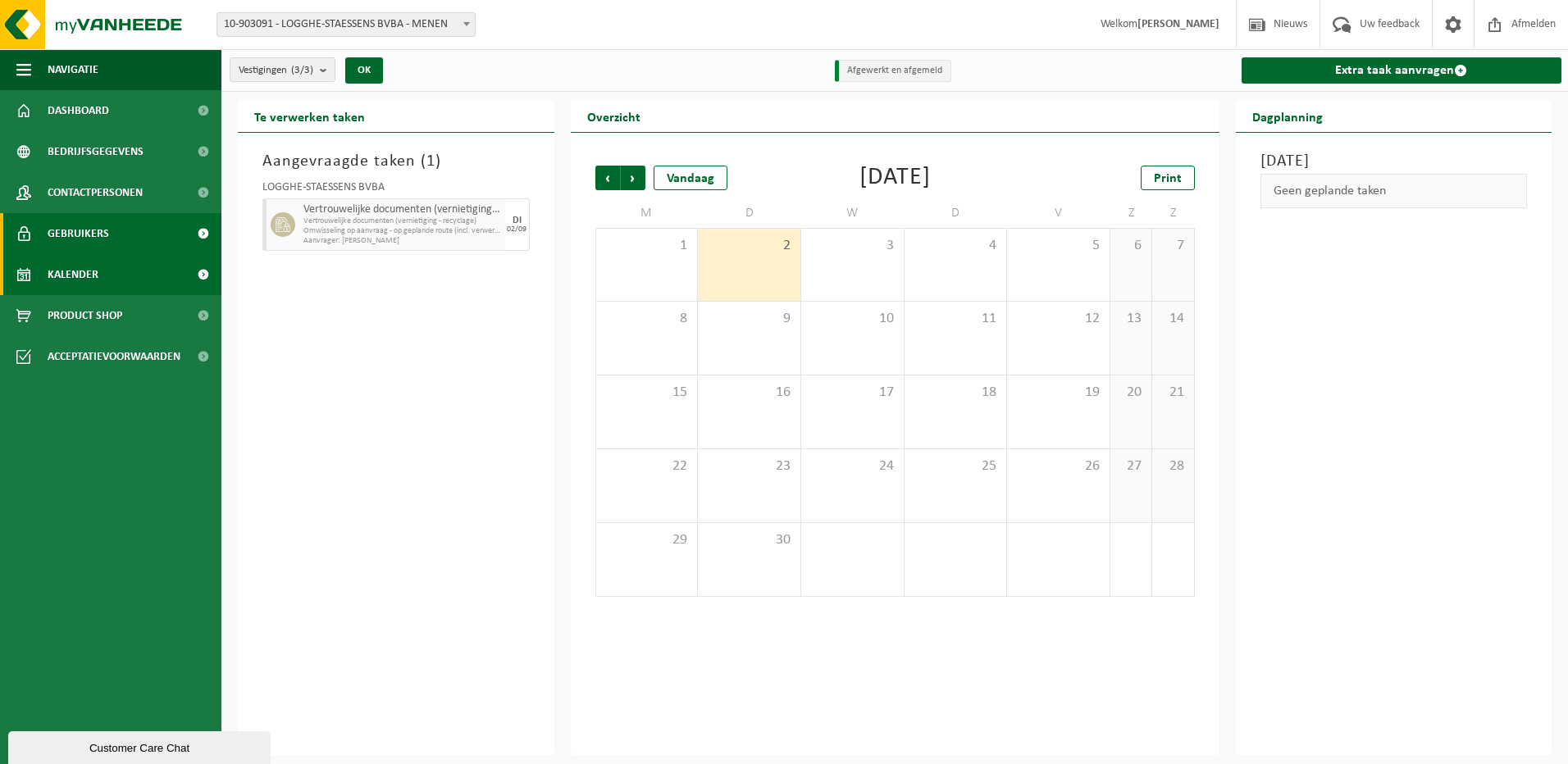
click at [125, 229] on link "Gebruikers" at bounding box center [110, 233] width 221 height 41
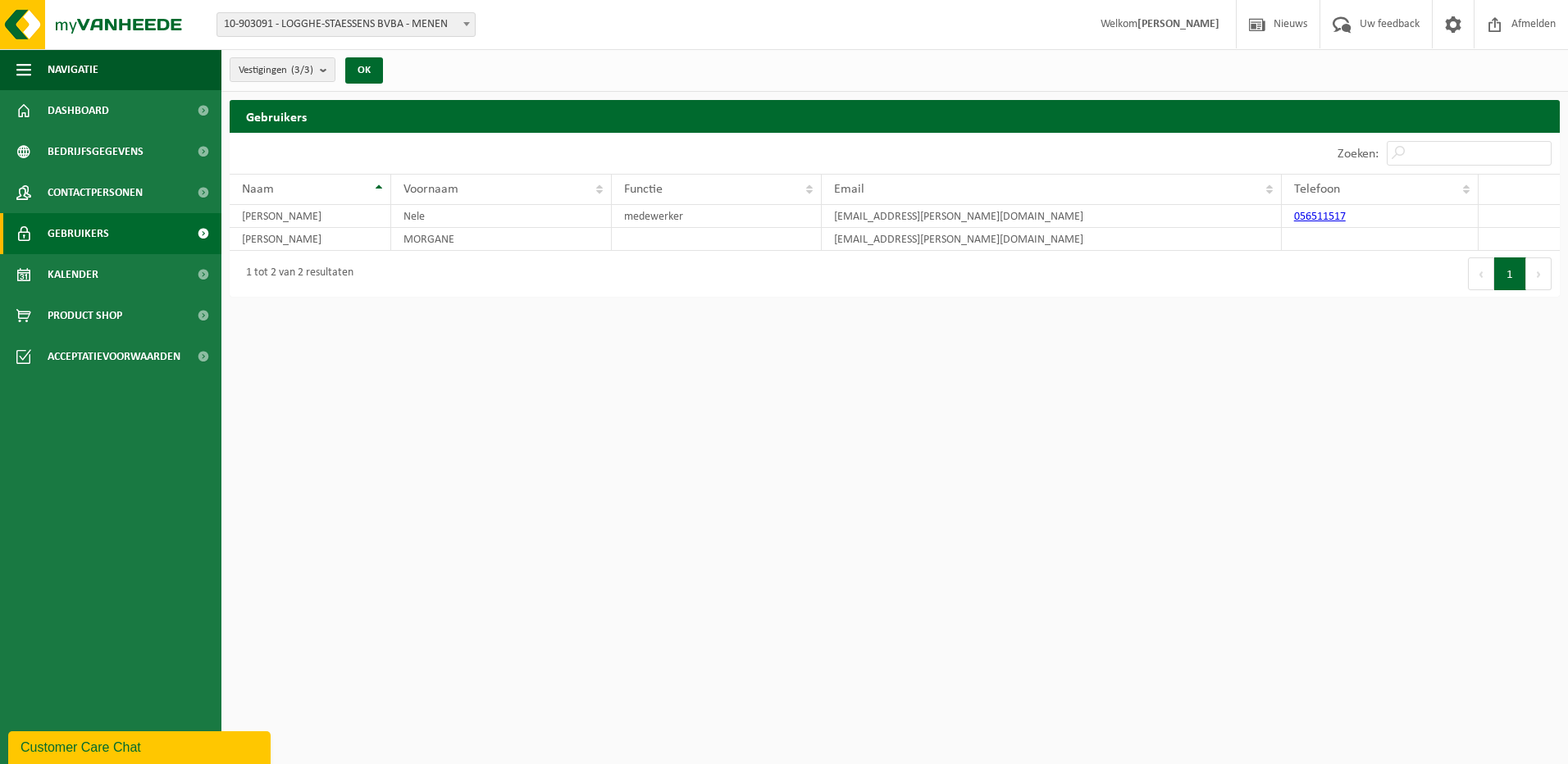
click at [205, 232] on span at bounding box center [203, 233] width 37 height 41
click at [317, 232] on td "STIEN" at bounding box center [311, 239] width 162 height 23
click at [417, 234] on td "MORGANE" at bounding box center [501, 239] width 221 height 23
drag, startPoint x: 418, startPoint y: 237, endPoint x: 369, endPoint y: 394, distance: 164.2
click at [369, 394] on html "Vestiging: 10-903091 - LOGGHE-STAESSENS BVBA - MENEN 10-903090 - LOGGHE-STAESSE…" at bounding box center [784, 382] width 1568 height 764
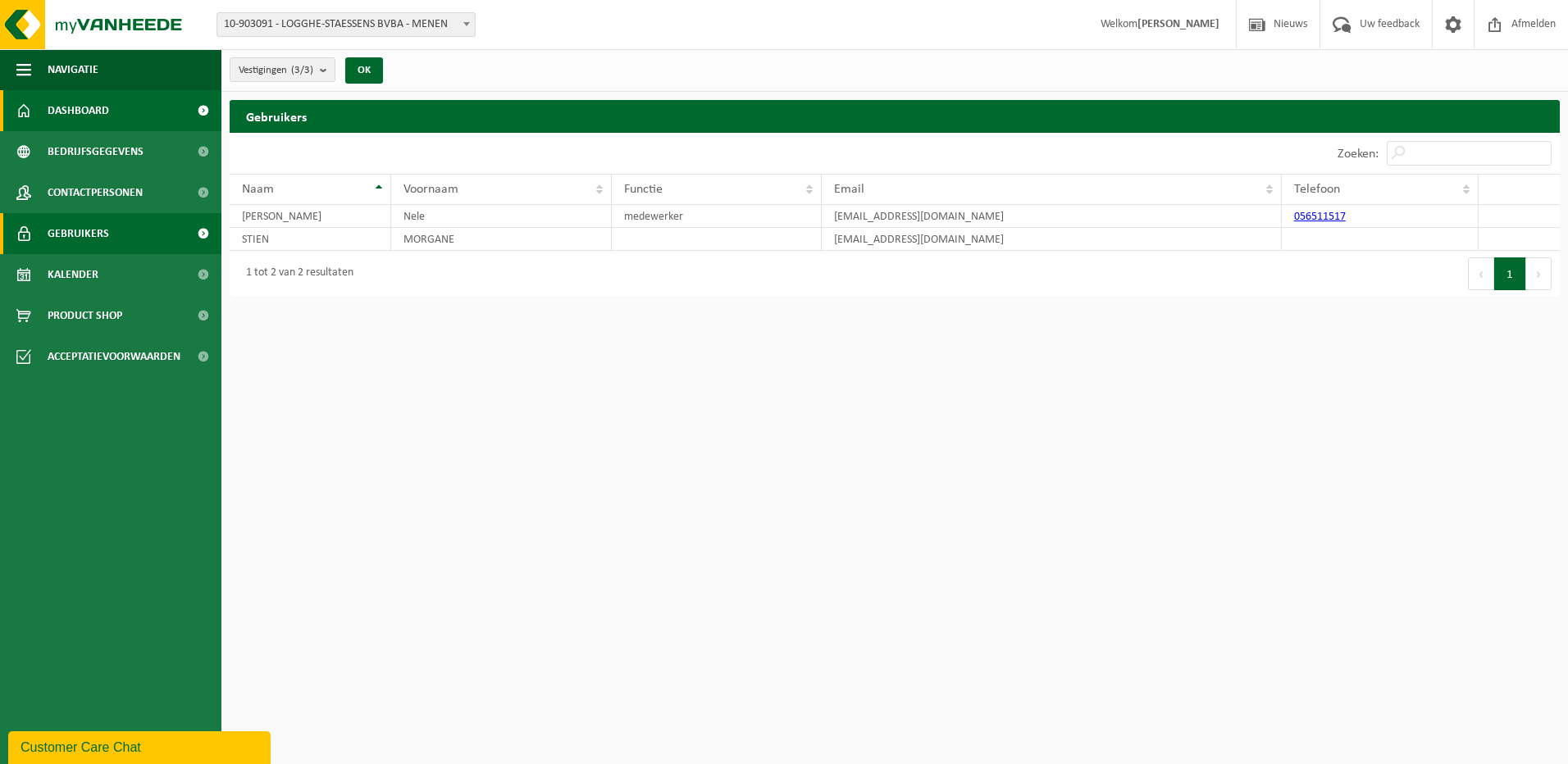
click at [112, 106] on link "Dashboard" at bounding box center [110, 110] width 221 height 41
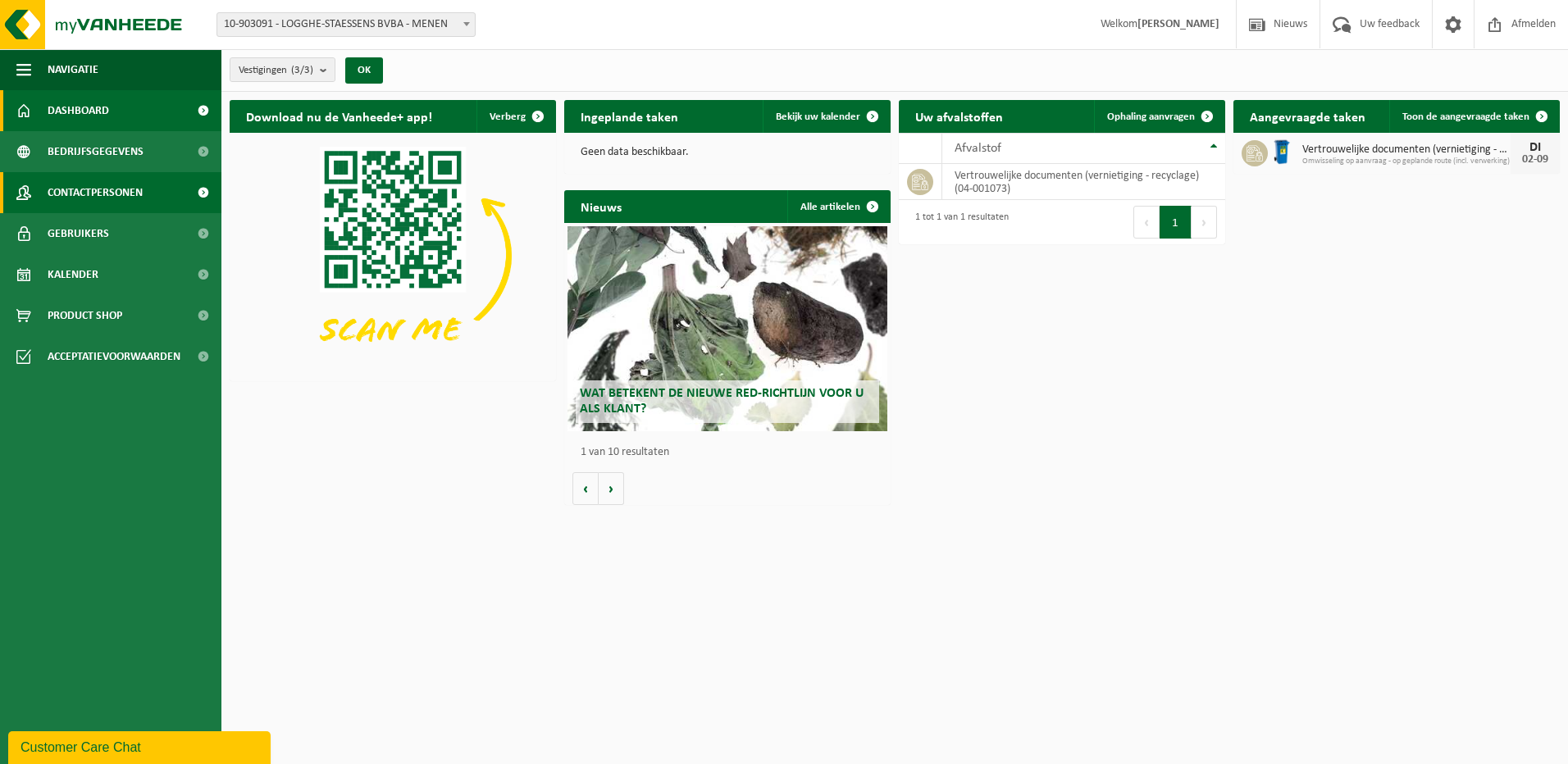
click at [131, 189] on span "Contactpersonen" at bounding box center [95, 192] width 95 height 41
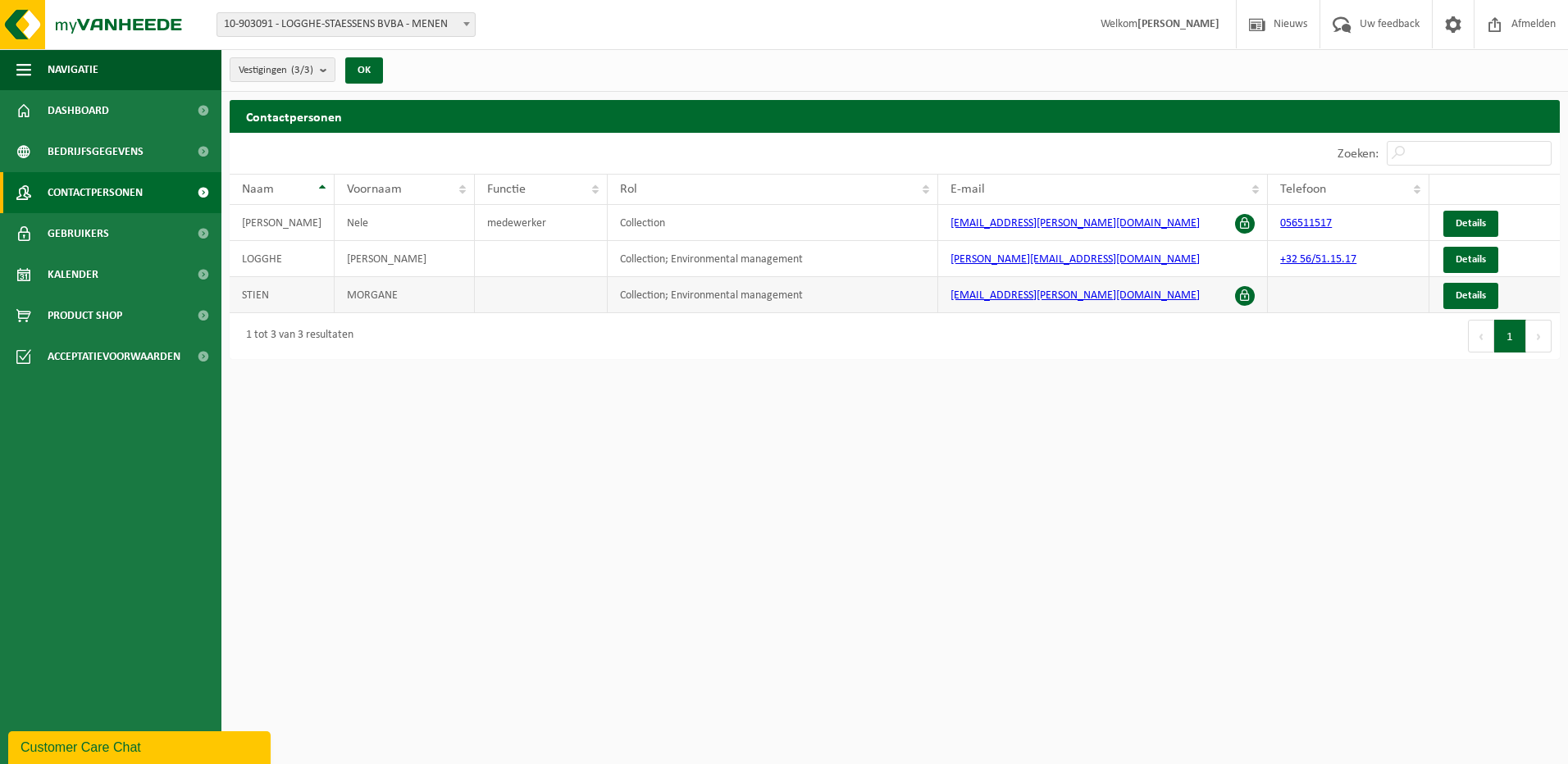
click at [1245, 294] on span at bounding box center [1245, 296] width 20 height 20
click at [1472, 294] on span "Details" at bounding box center [1471, 295] width 30 height 11
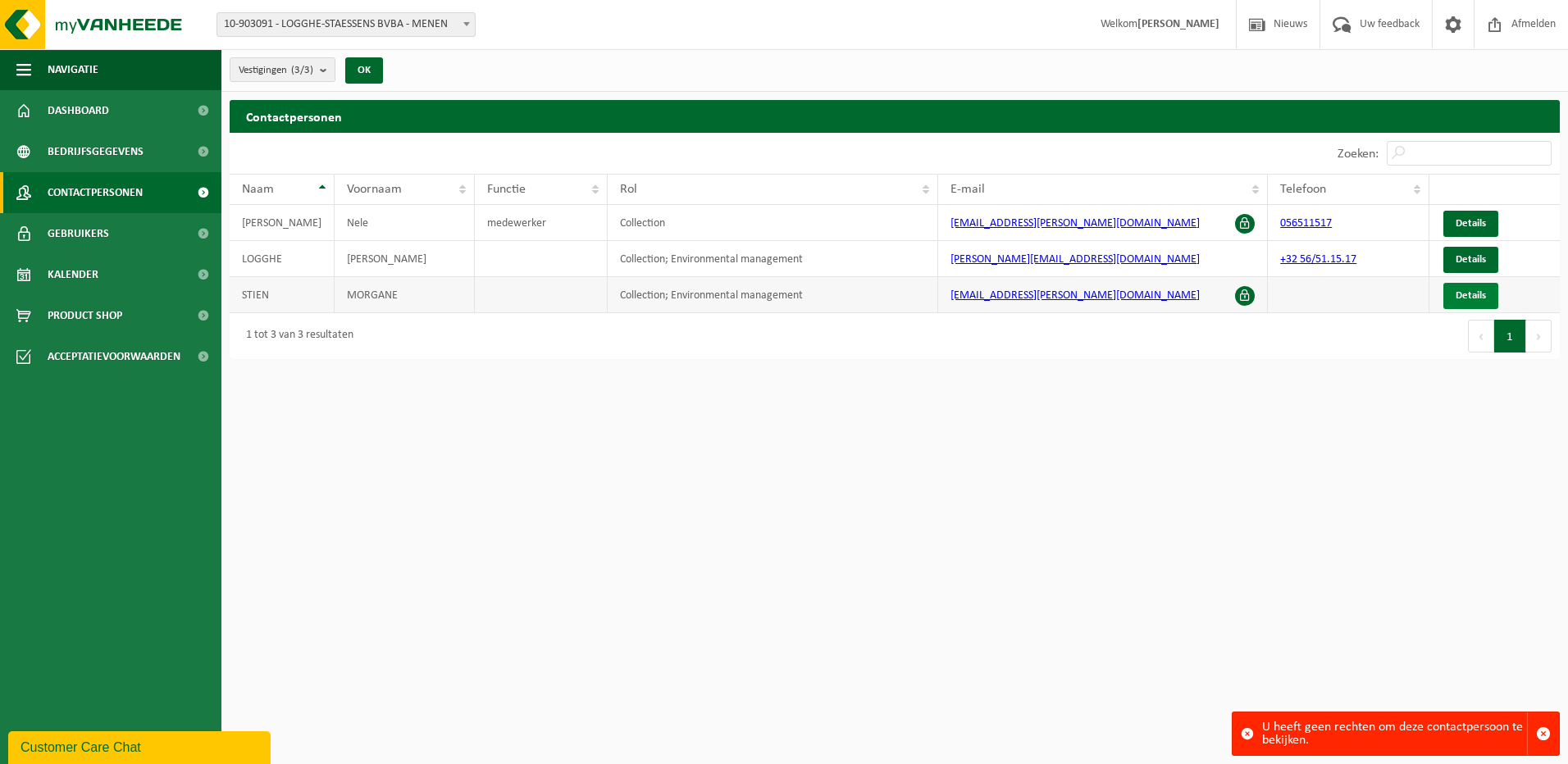
click at [1470, 300] on span "Details" at bounding box center [1471, 295] width 30 height 11
click at [1244, 292] on span at bounding box center [1245, 296] width 20 height 20
drag, startPoint x: 1147, startPoint y: 297, endPoint x: 1382, endPoint y: 341, distance: 238.7
click at [996, 418] on html "Vestiging: 10-903091 - LOGGHE-STAESSENS BVBA - MENEN 10-903090 - LOGGHE-STAESSE…" at bounding box center [784, 382] width 1568 height 764
click at [1479, 290] on span "Details" at bounding box center [1471, 295] width 30 height 11
